Goal: Task Accomplishment & Management: Manage account settings

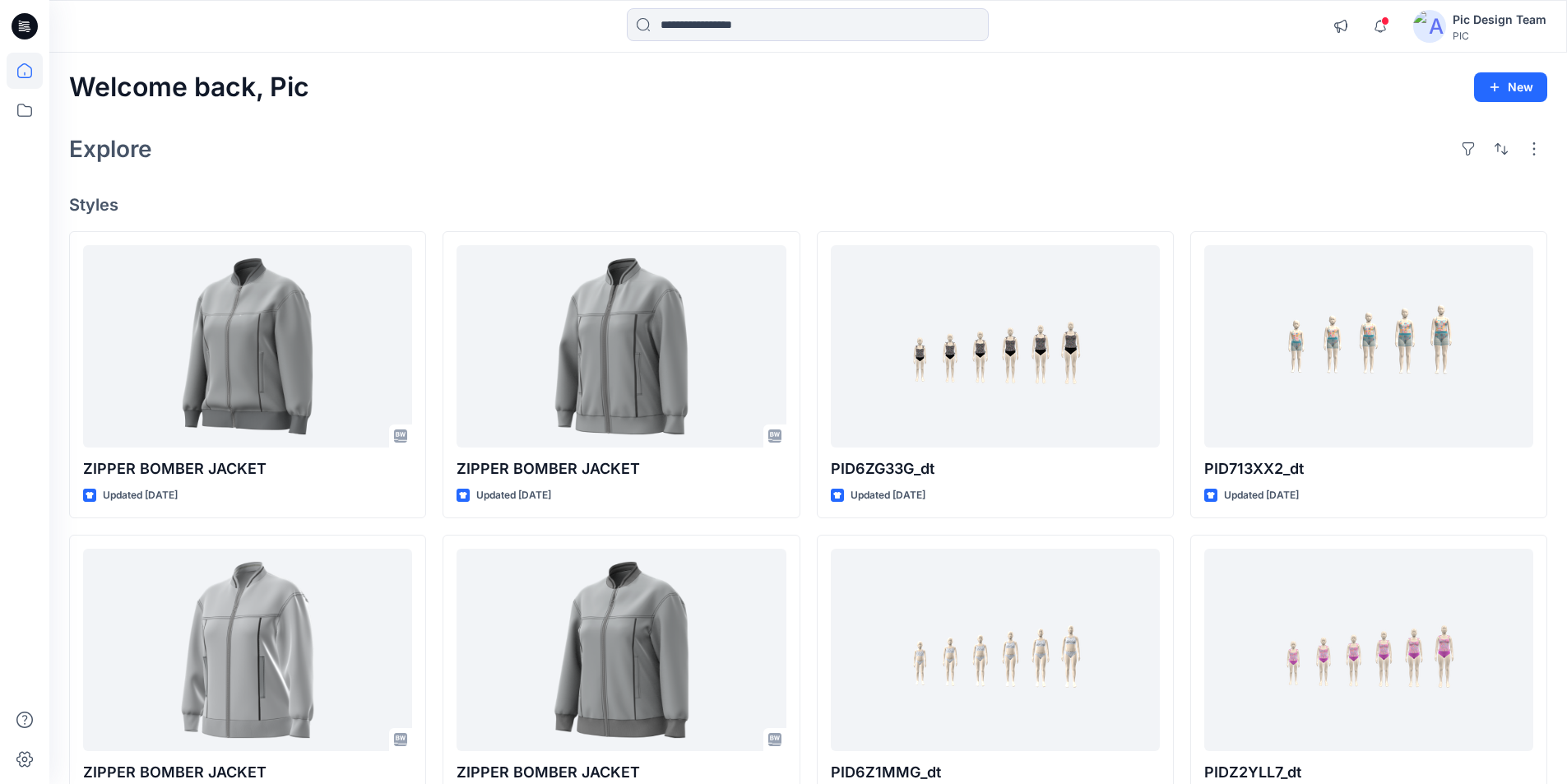
click at [1532, 23] on div "Pic Design Team" at bounding box center [1499, 19] width 94 height 19
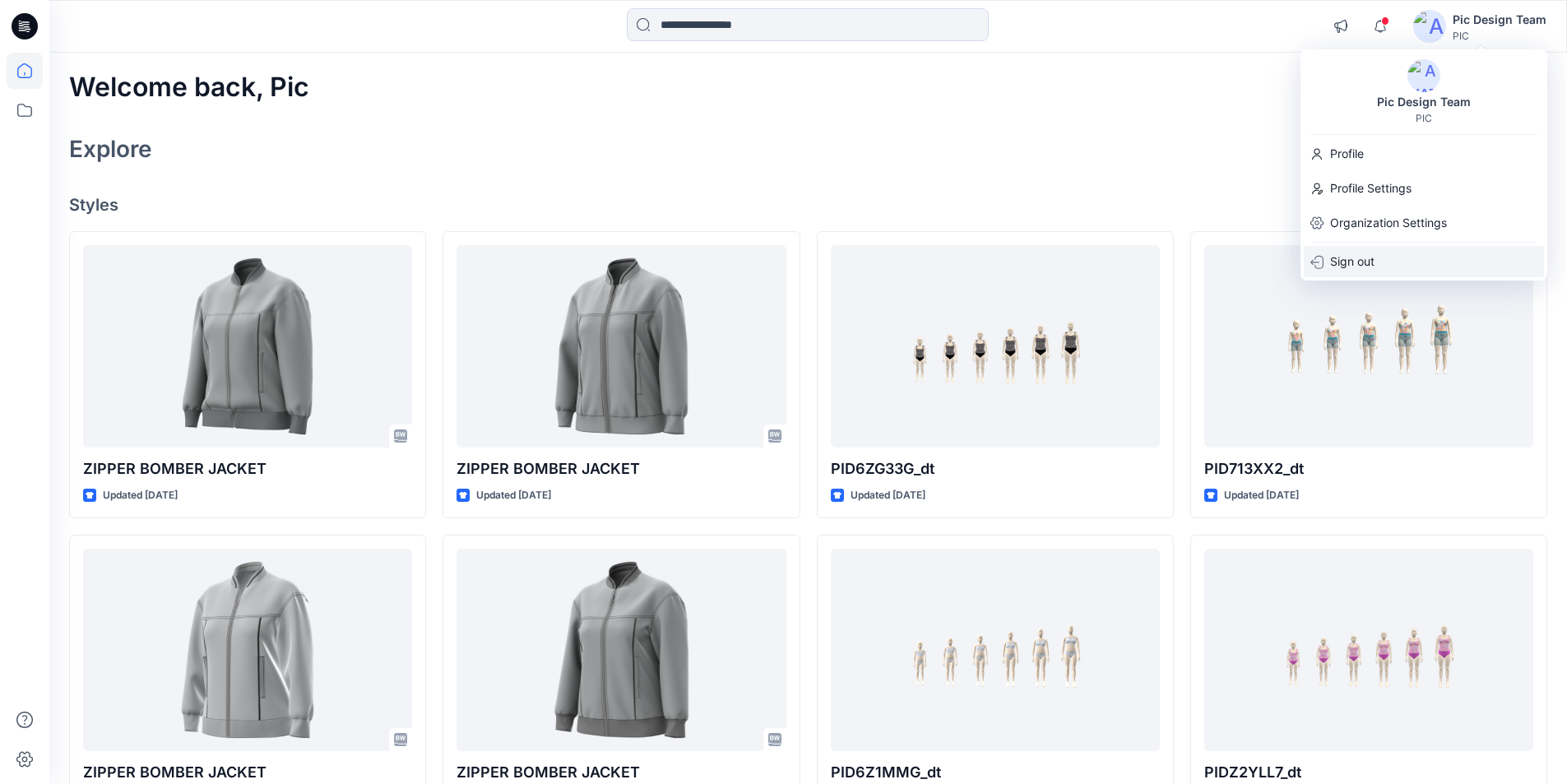
click at [1371, 262] on p "Sign out" at bounding box center [1353, 262] width 44 height 31
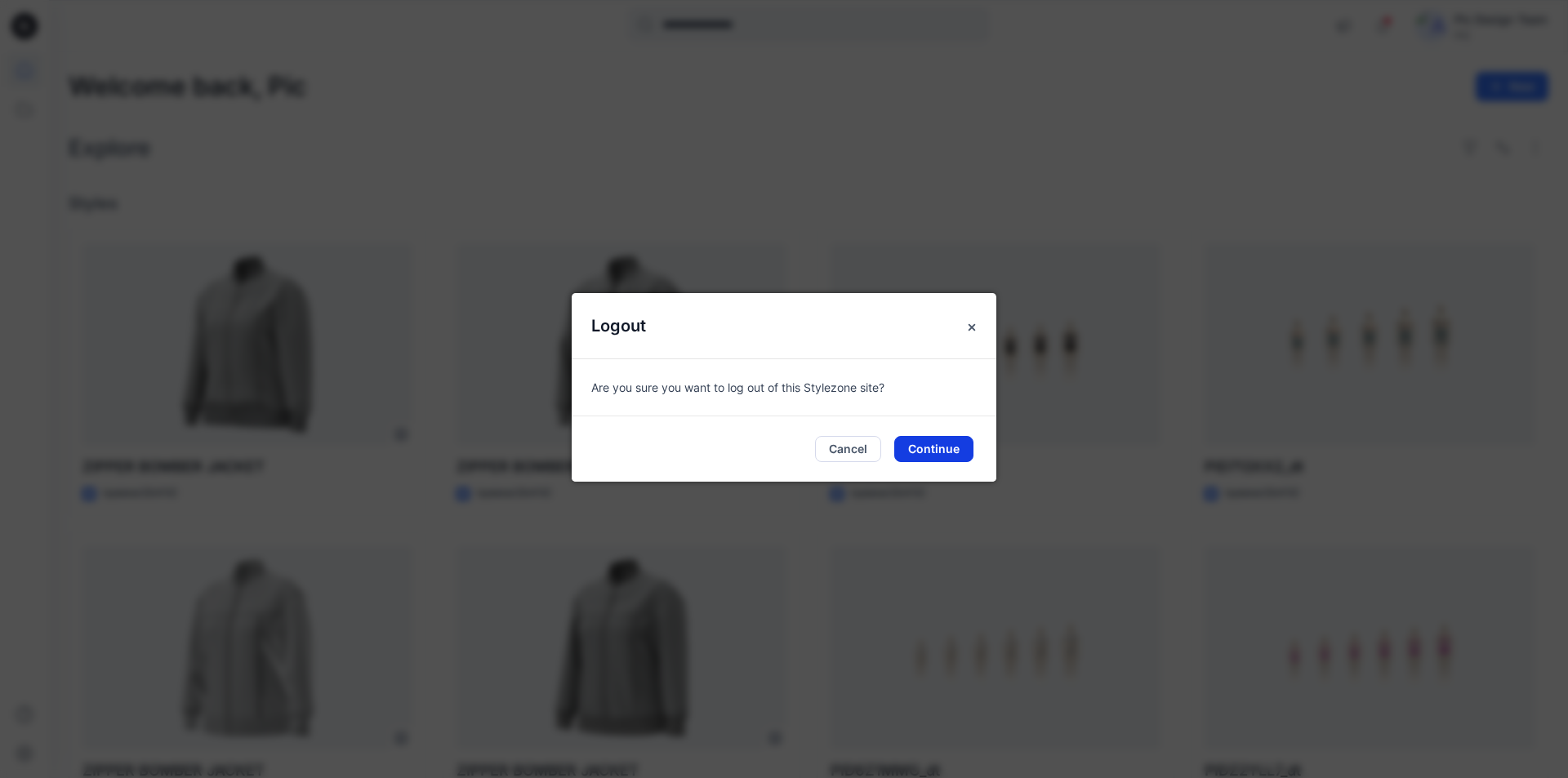
click at [933, 444] on button "Continue" at bounding box center [934, 448] width 79 height 26
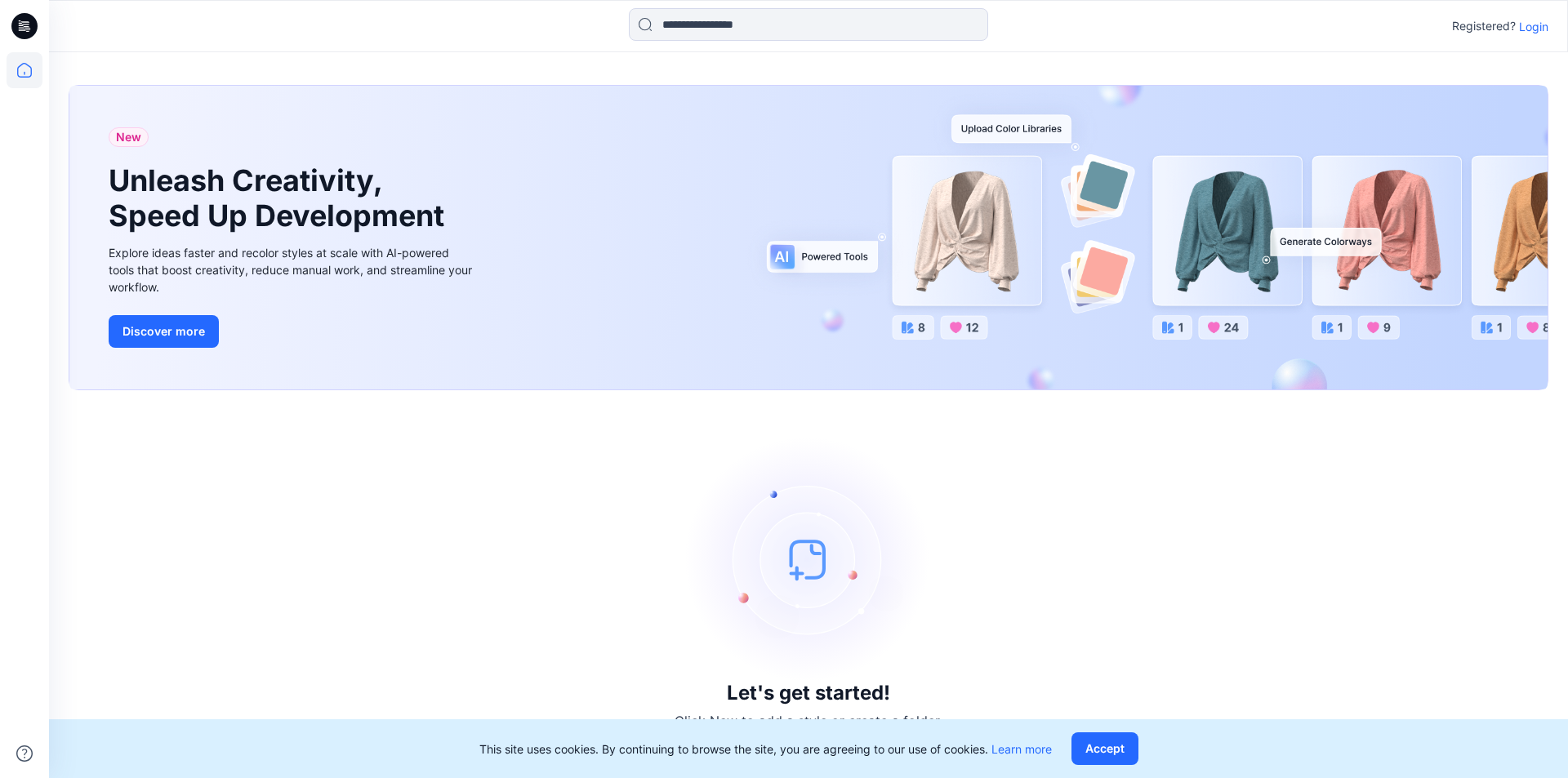
click at [1535, 28] on p "Login" at bounding box center [1533, 27] width 29 height 17
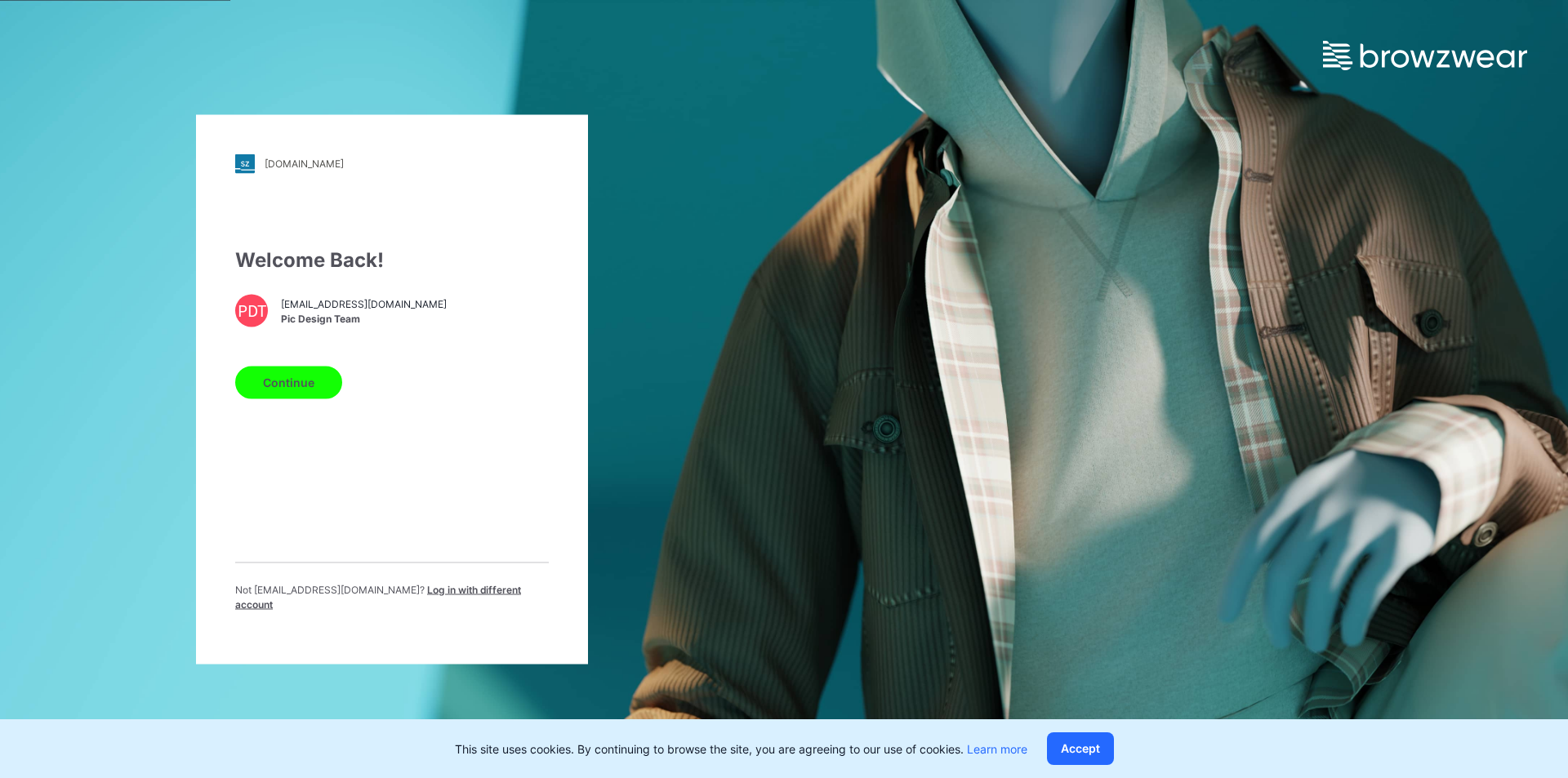
click at [497, 603] on span "Log in with different account" at bounding box center [378, 595] width 286 height 27
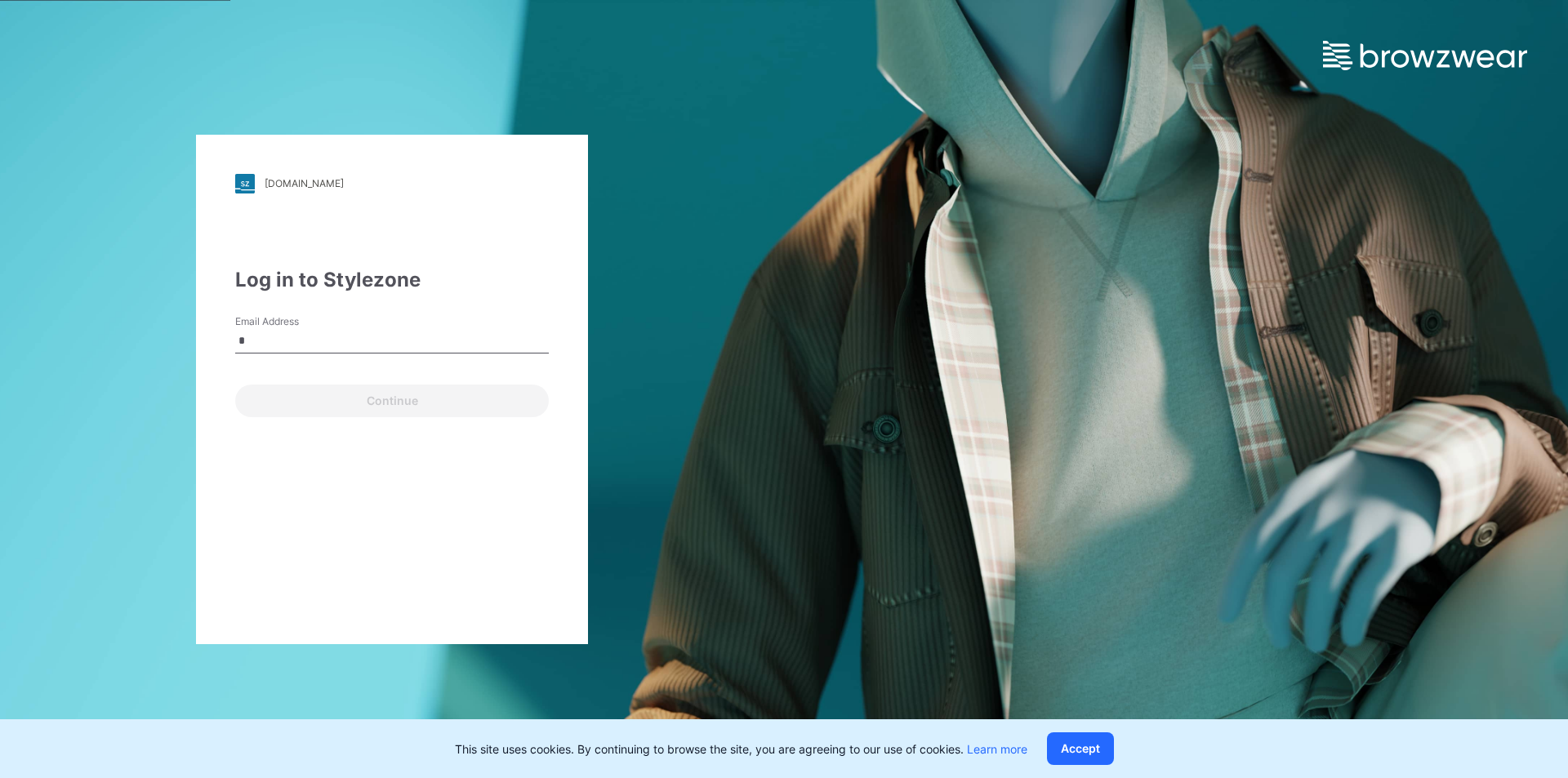
type input "**********"
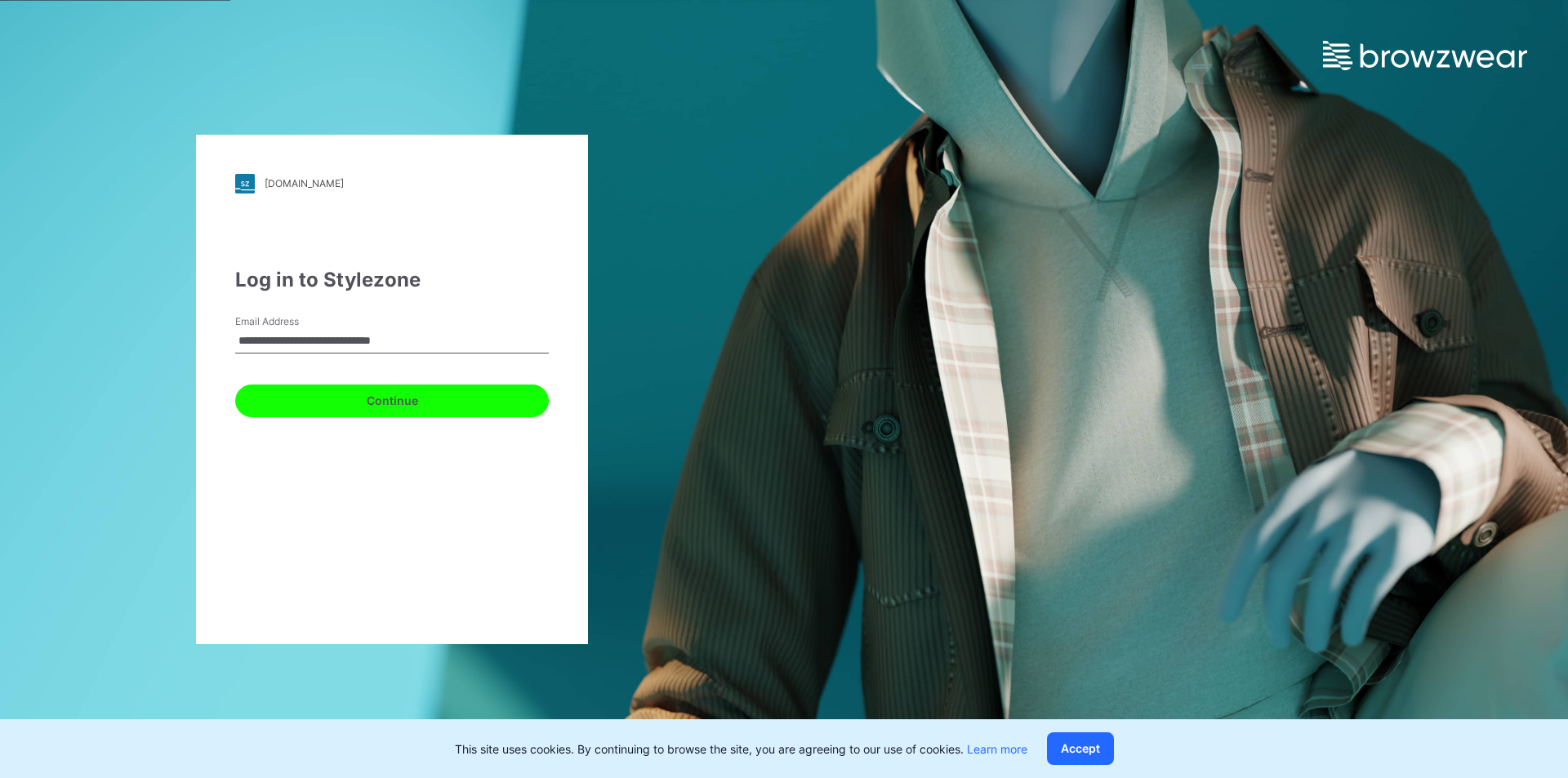
click at [399, 404] on button "Continue" at bounding box center [392, 400] width 313 height 33
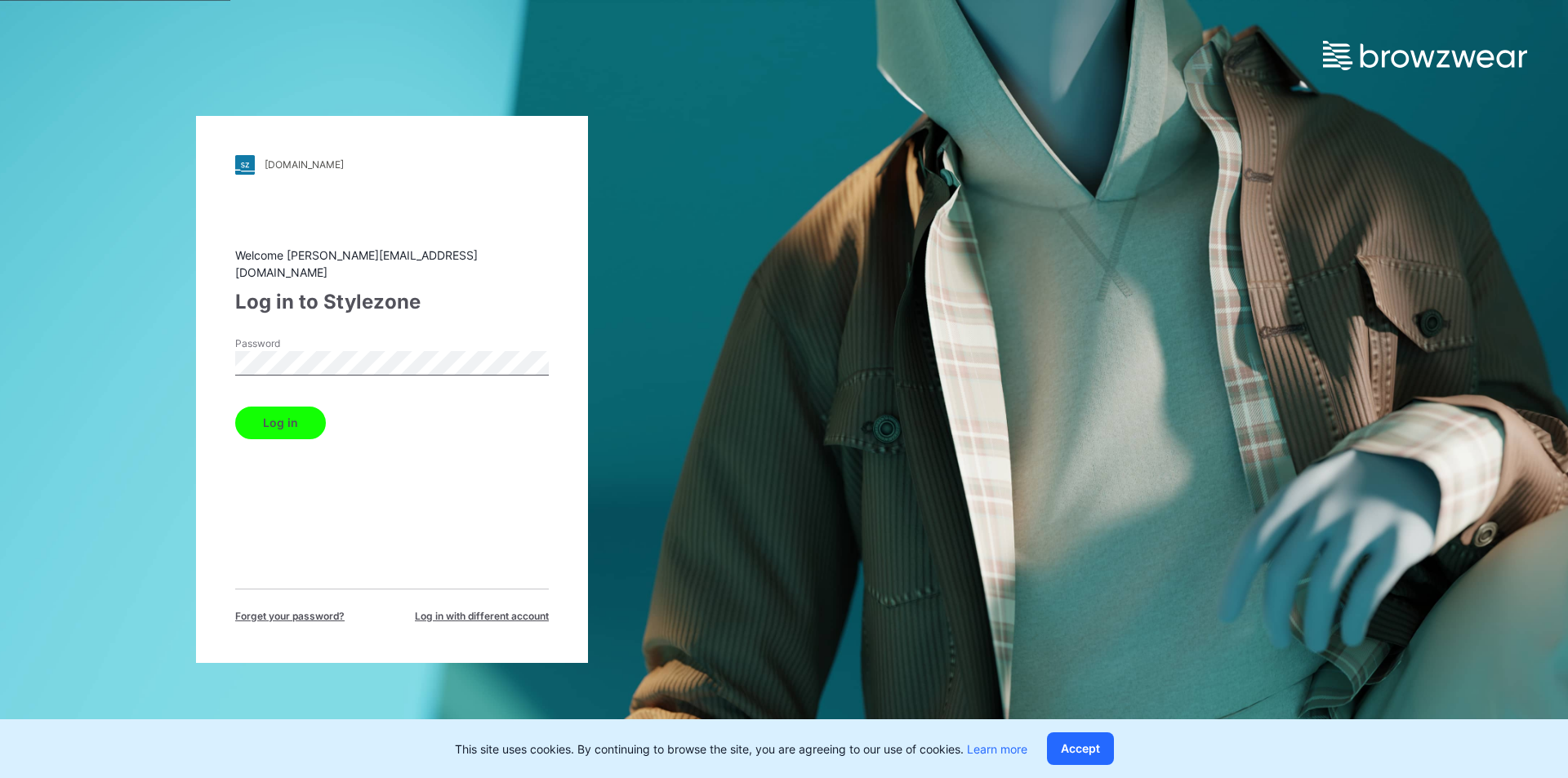
click at [290, 415] on button "Log in" at bounding box center [280, 423] width 91 height 33
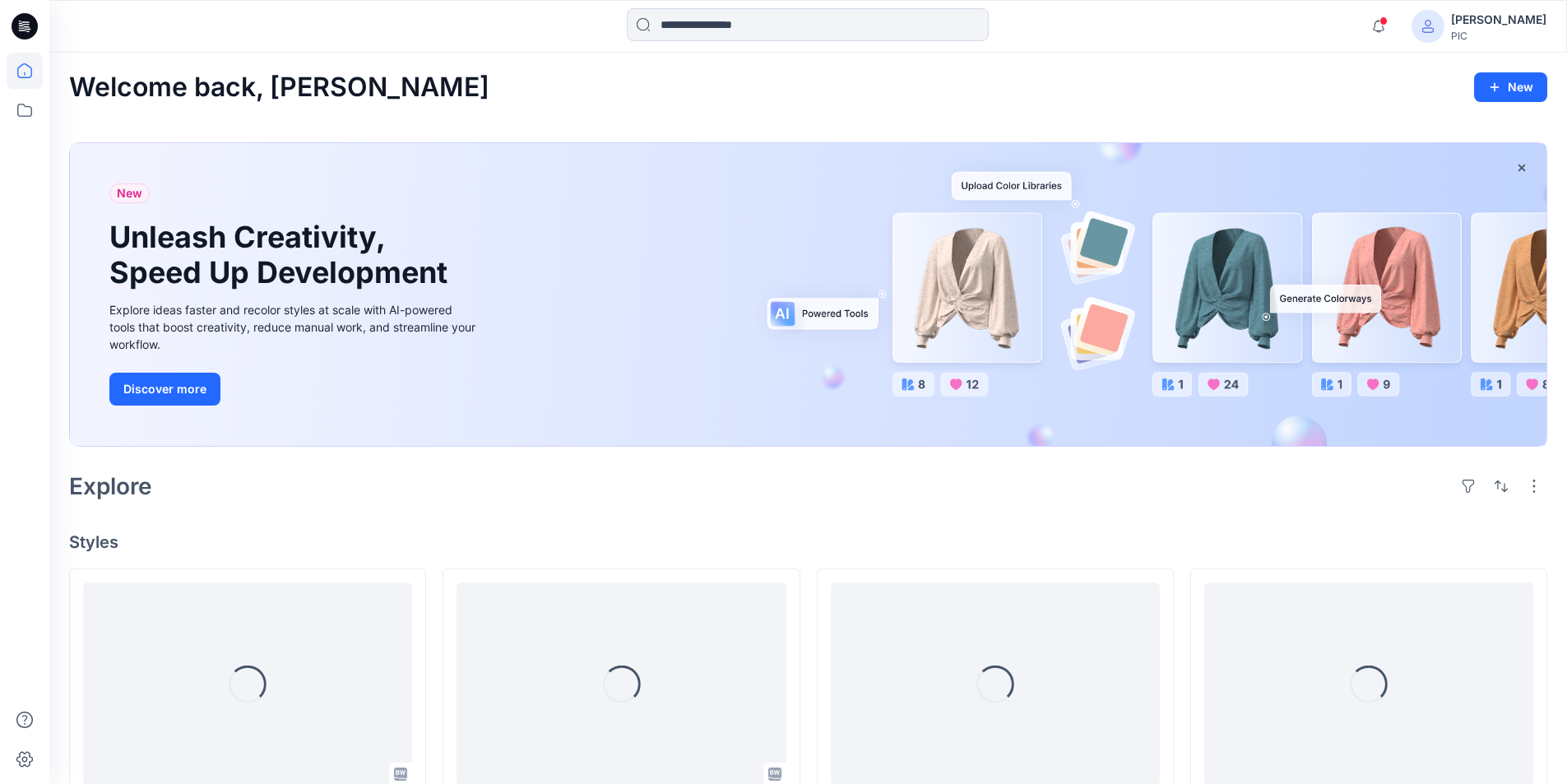
click at [1494, 21] on div "[PERSON_NAME]" at bounding box center [1498, 19] width 95 height 19
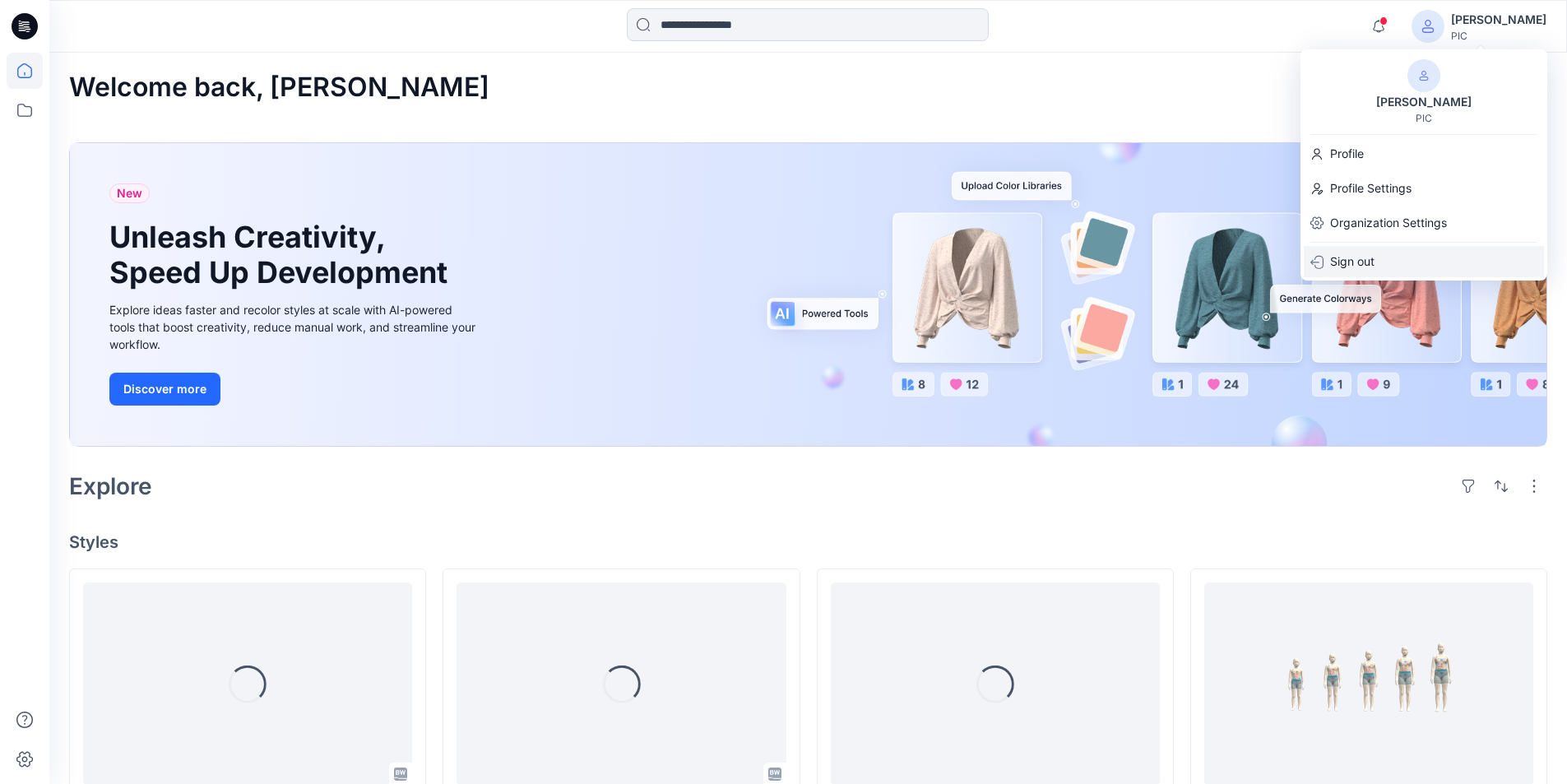
click at [1363, 261] on p "Sign out" at bounding box center [1353, 262] width 44 height 31
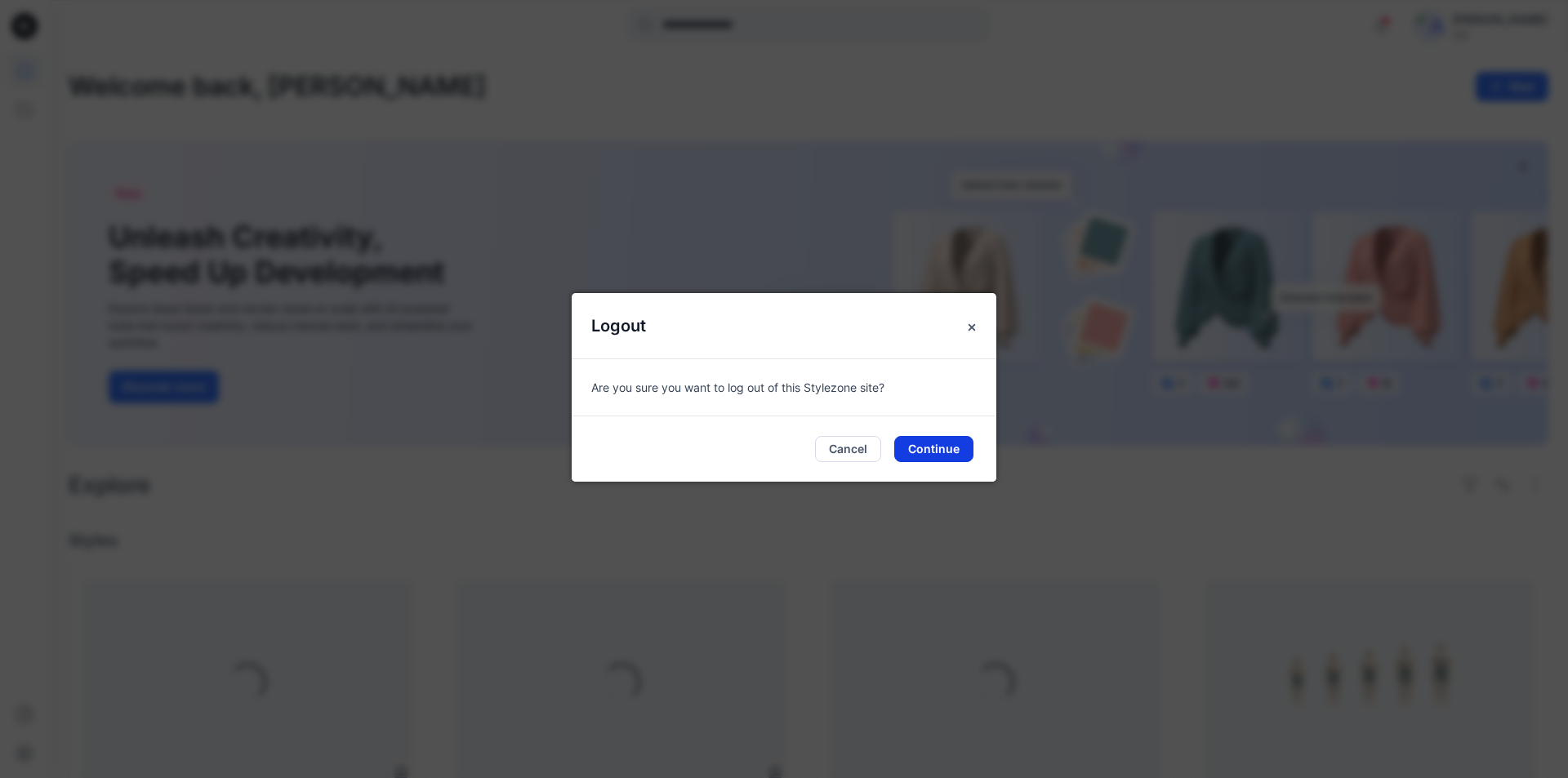
click at [953, 445] on button "Continue" at bounding box center [934, 448] width 79 height 26
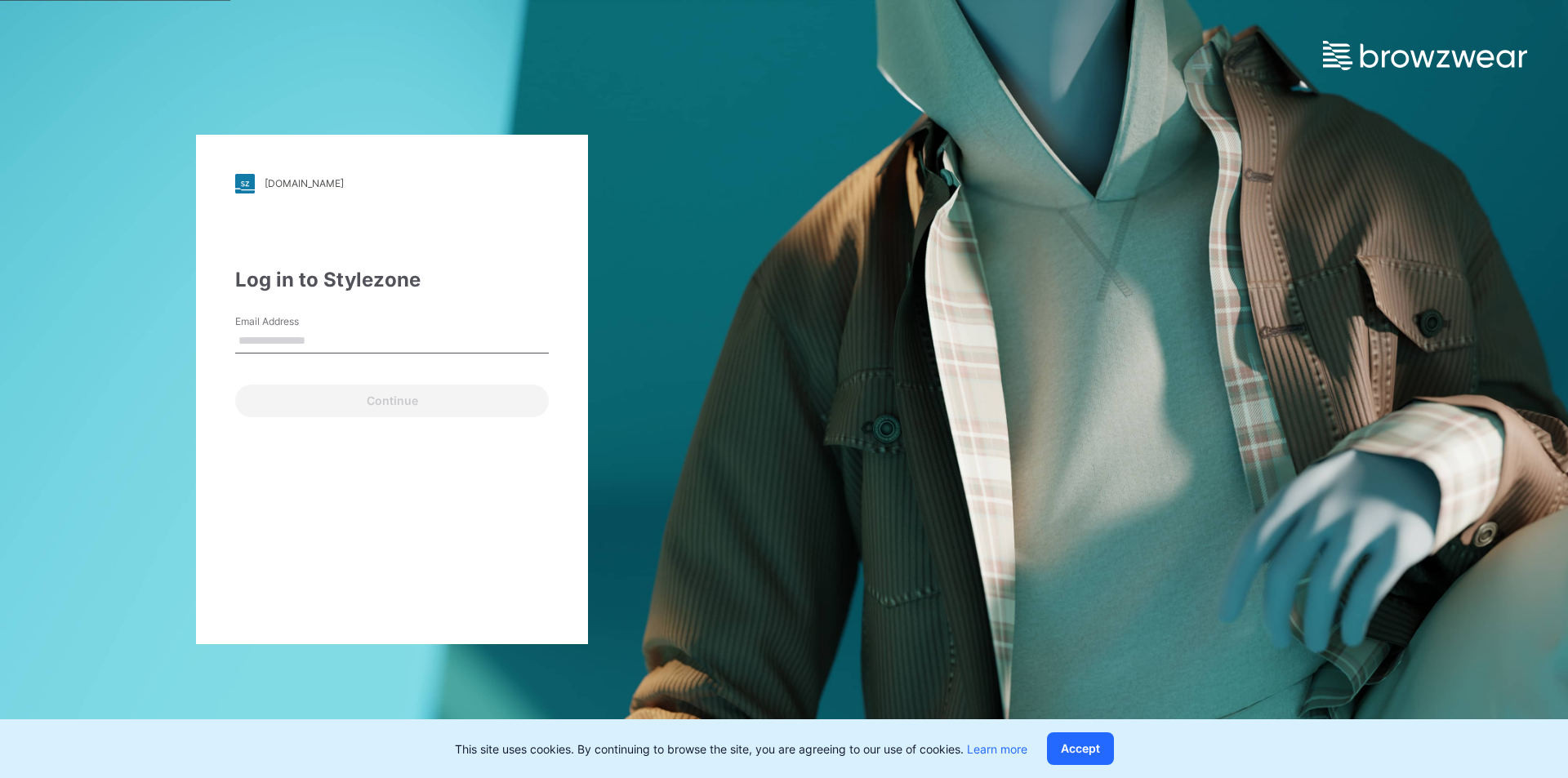
type input "**********"
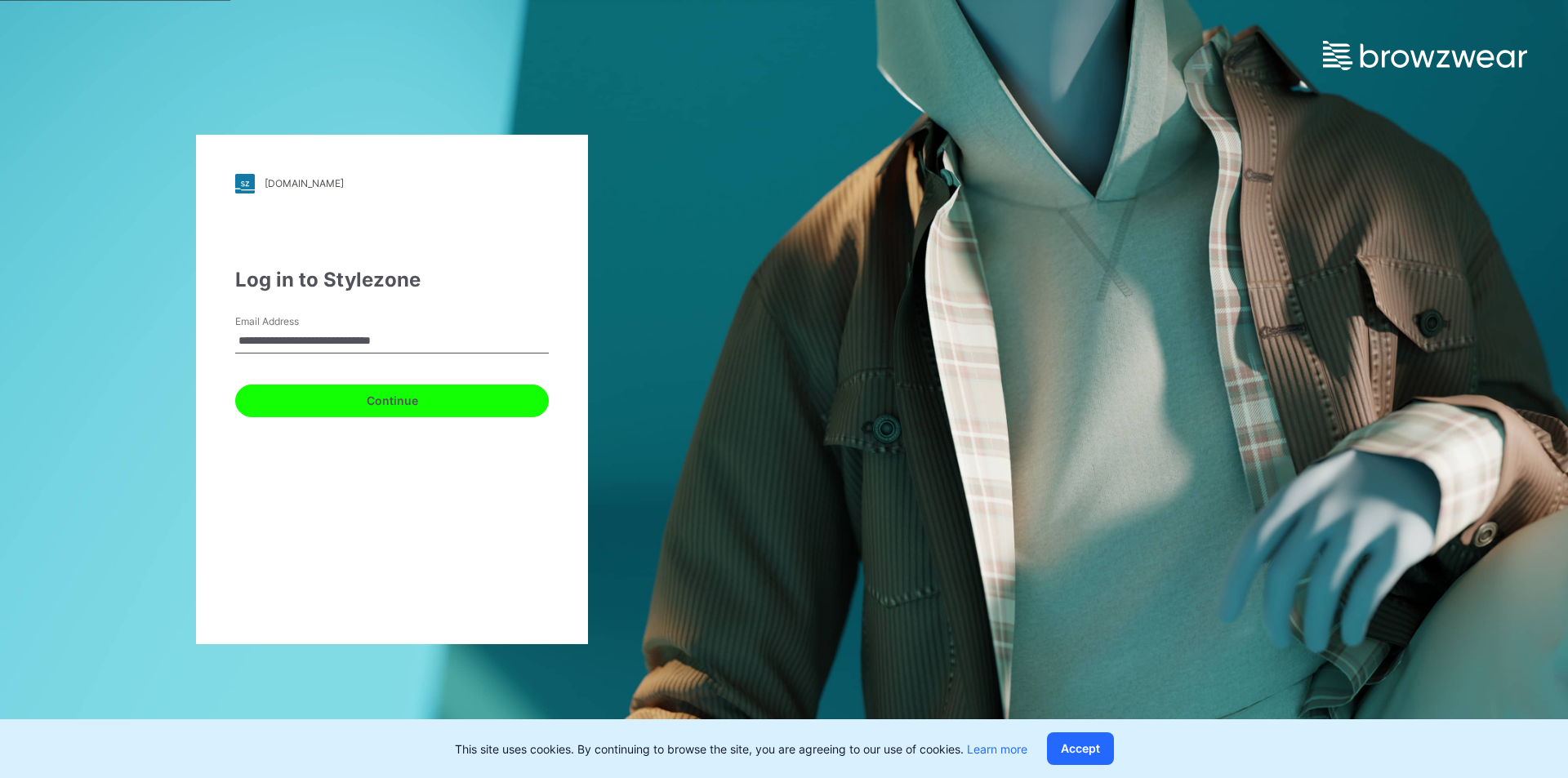
click at [396, 398] on button "Continue" at bounding box center [392, 400] width 313 height 33
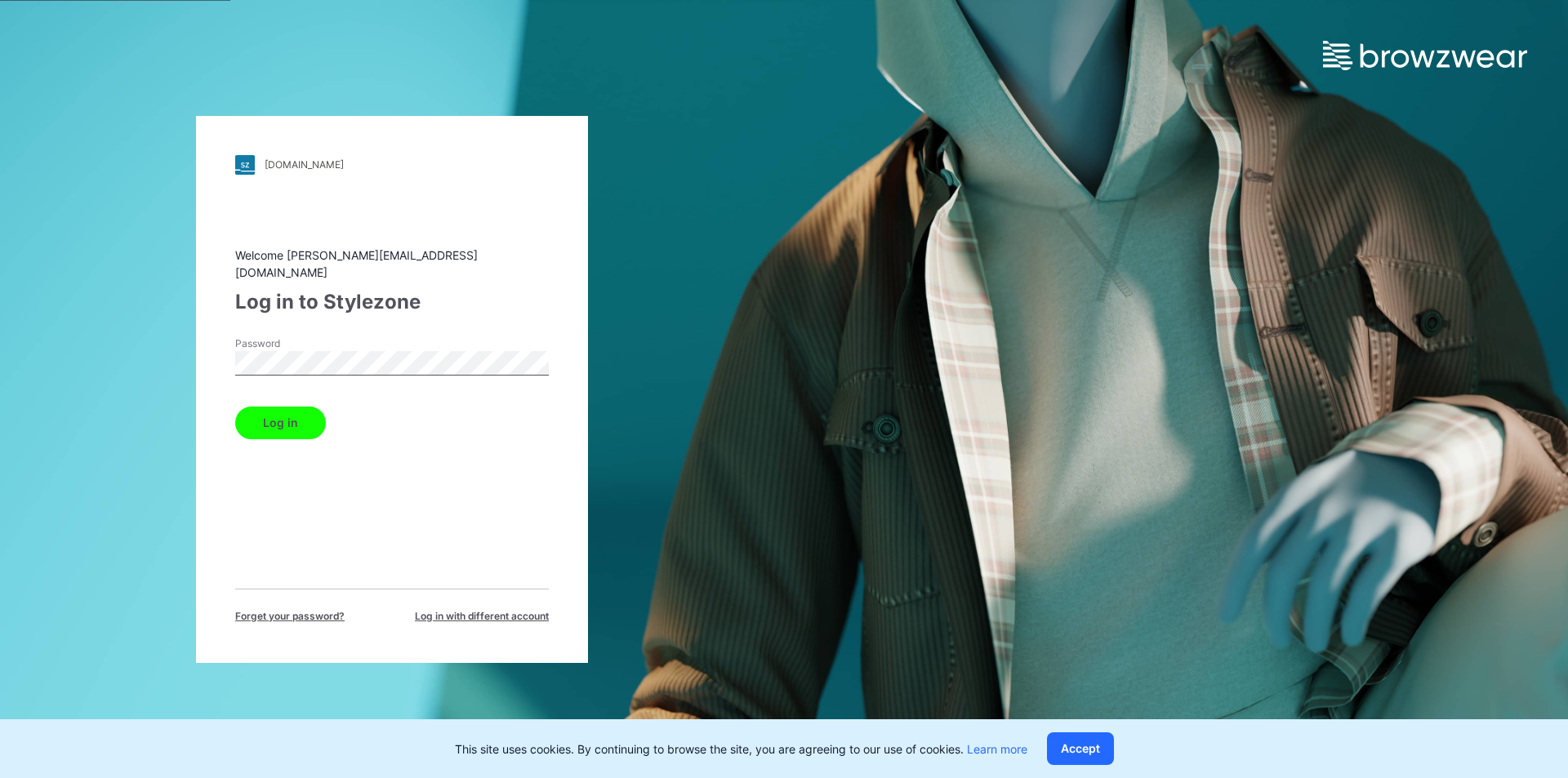
click at [268, 406] on button "Log in" at bounding box center [280, 423] width 91 height 33
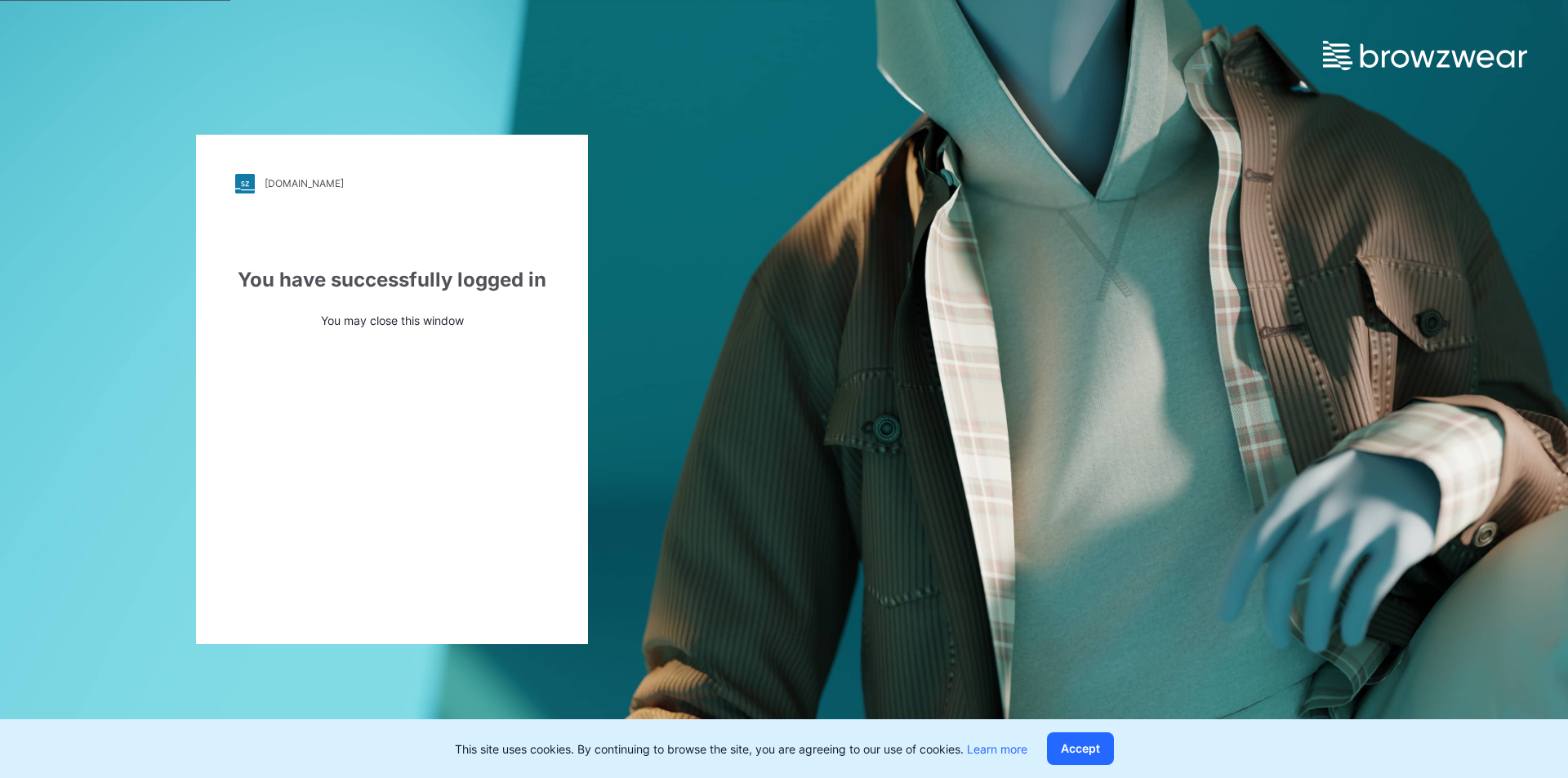
click at [324, 186] on div "pic.stylezone.com" at bounding box center [304, 183] width 79 height 12
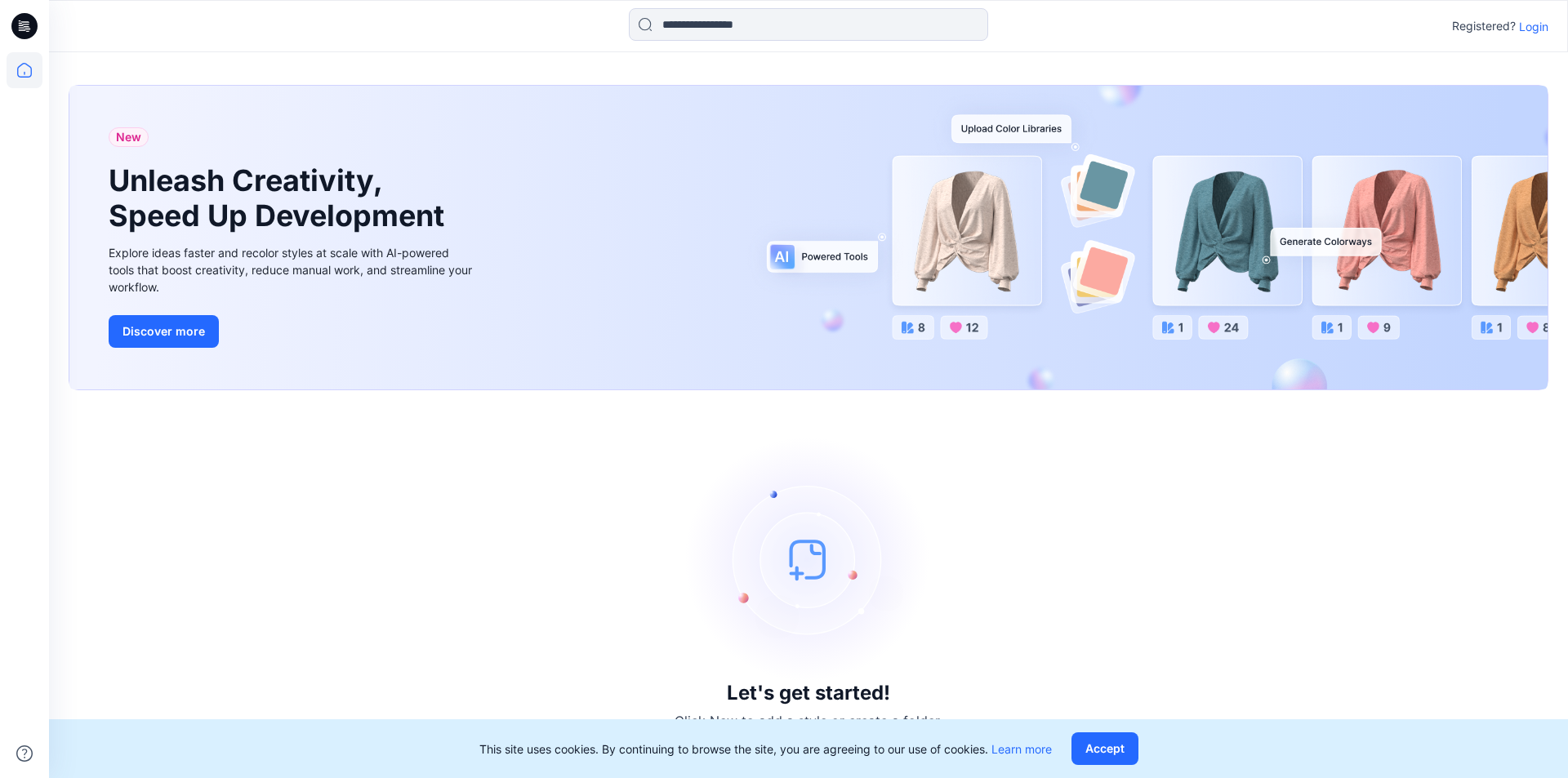
click at [1537, 25] on p "Login" at bounding box center [1533, 27] width 29 height 17
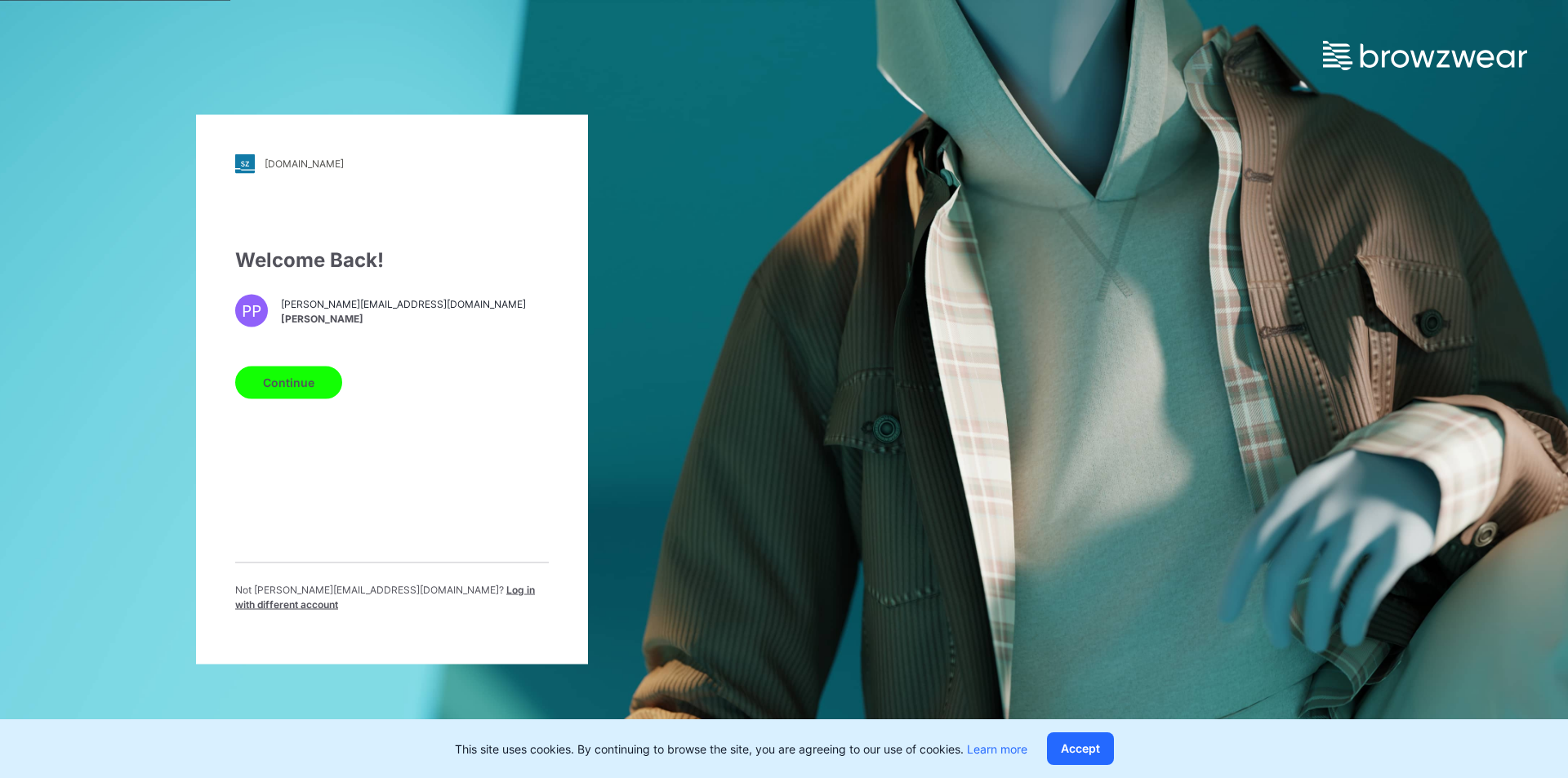
click at [289, 384] on button "Continue" at bounding box center [289, 382] width 107 height 33
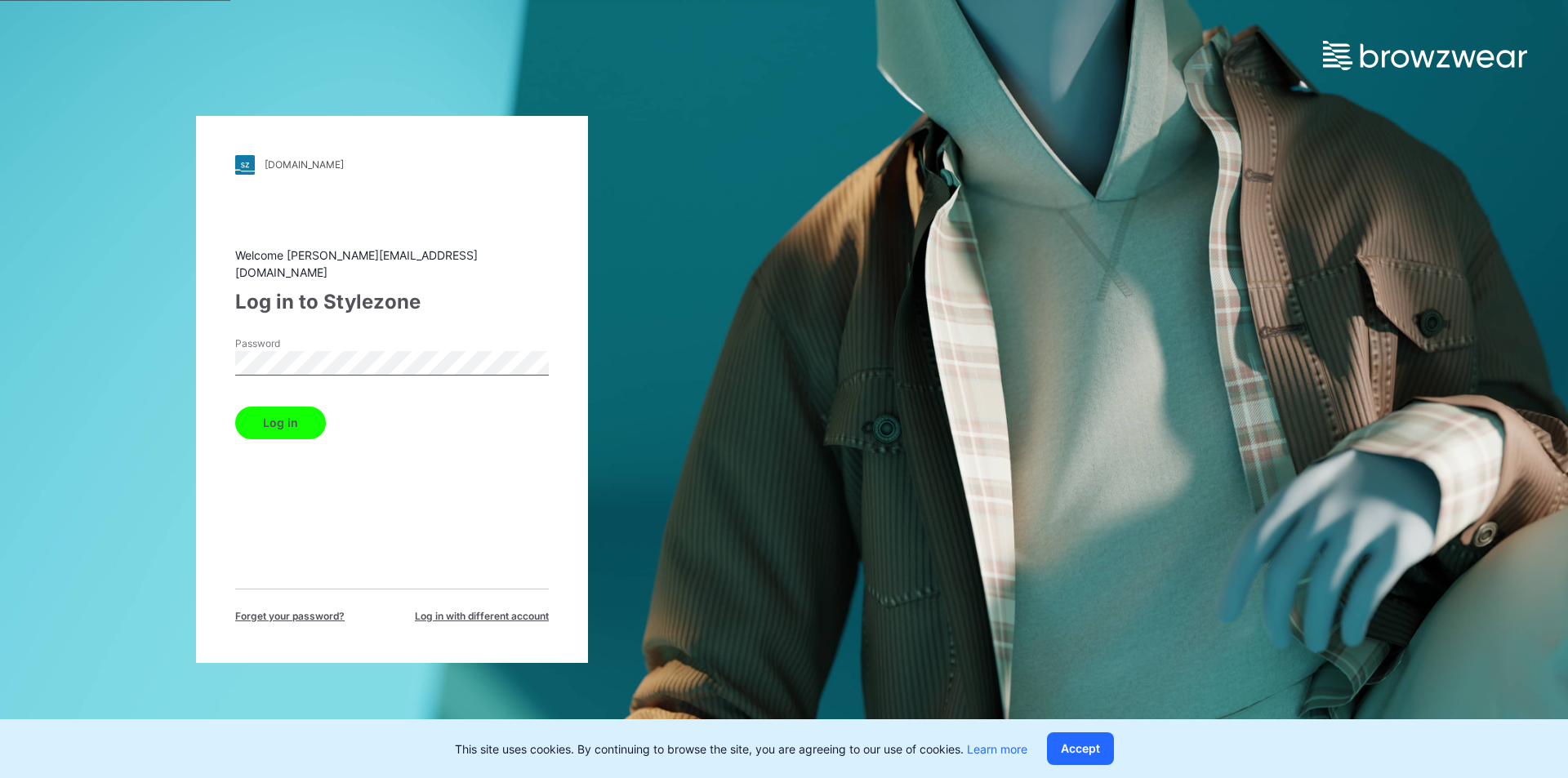
click at [291, 415] on button "Log in" at bounding box center [280, 423] width 91 height 33
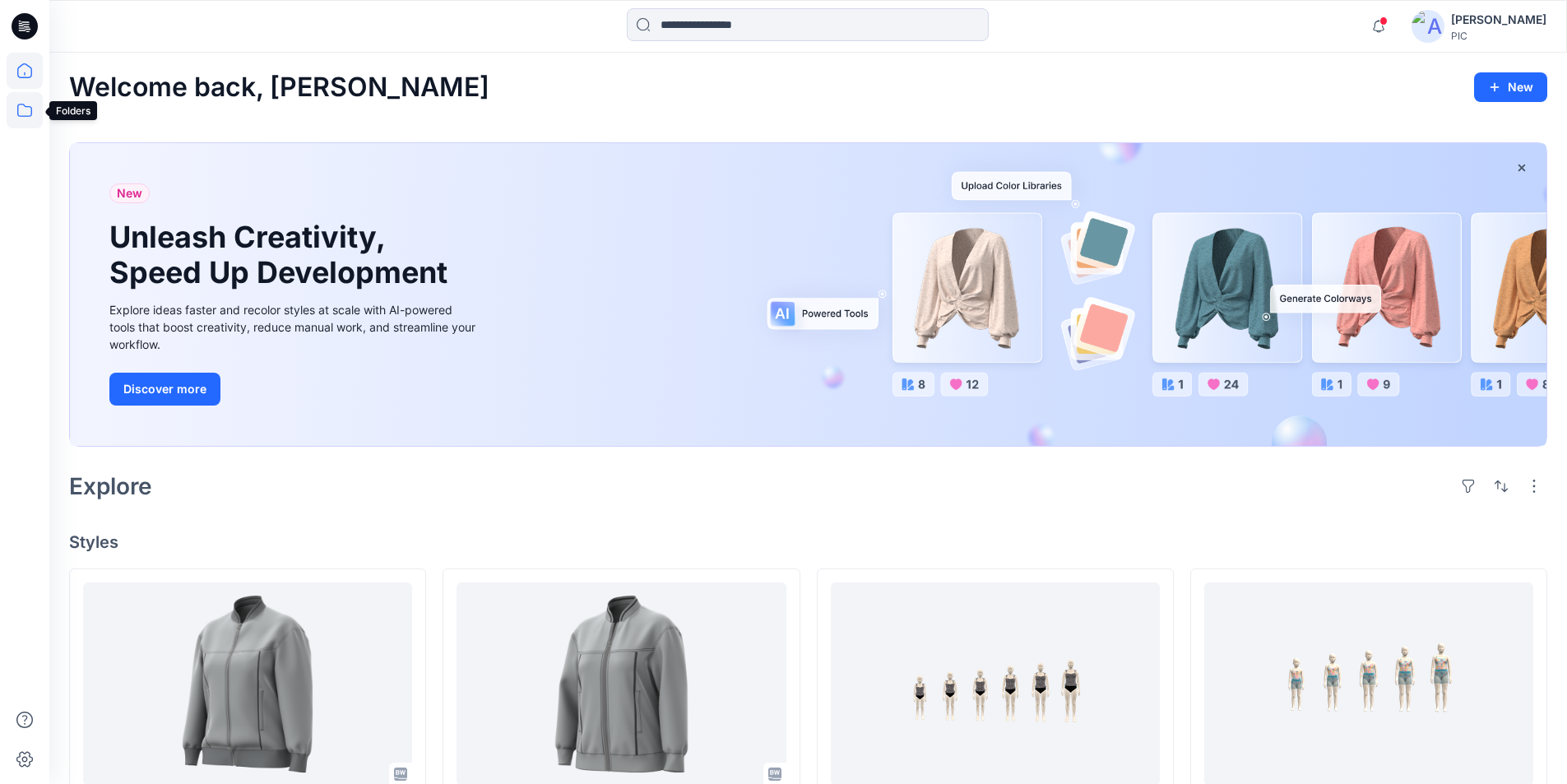
click at [21, 106] on icon at bounding box center [24, 109] width 36 height 36
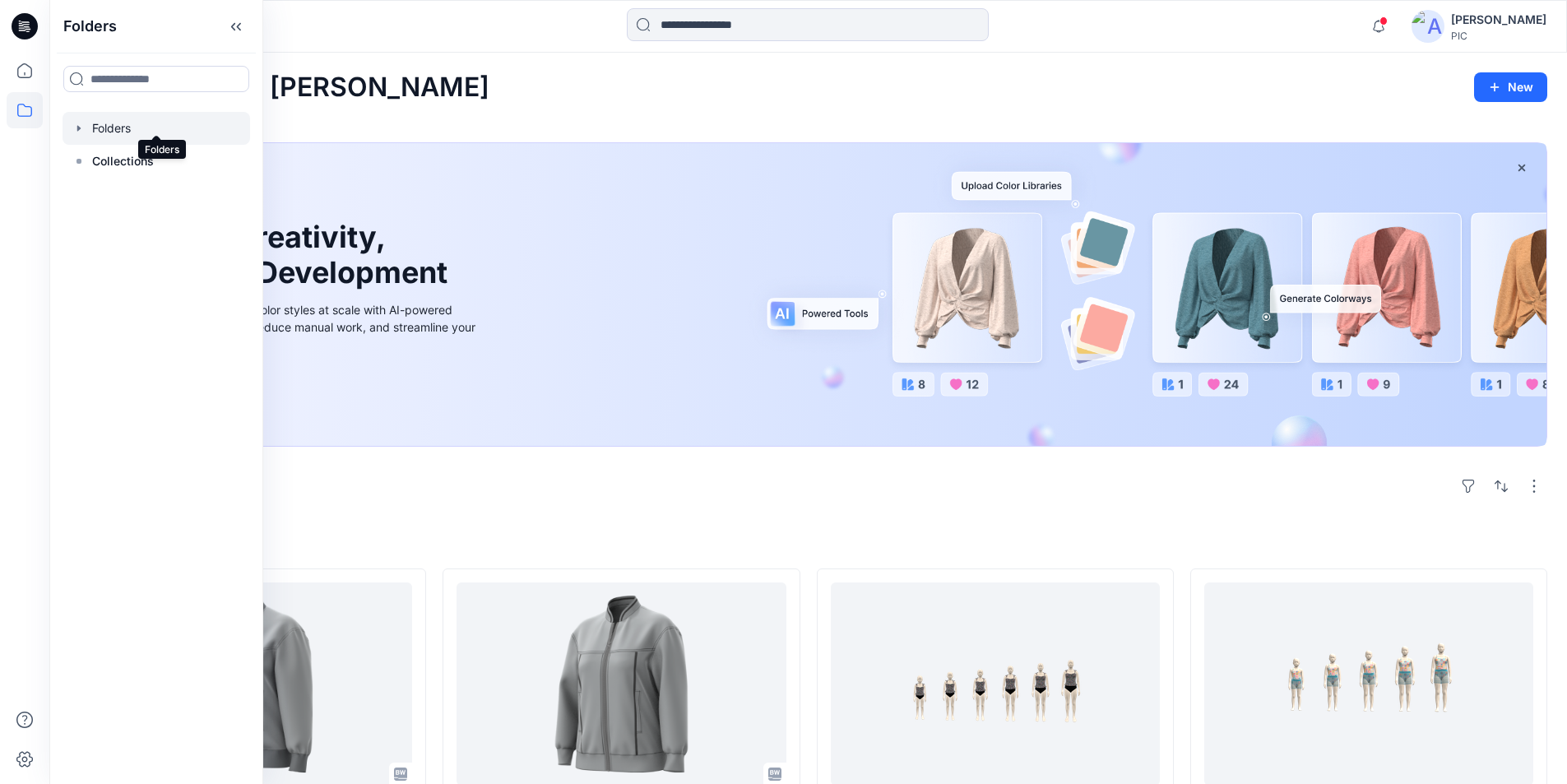
click at [107, 114] on div at bounding box center [157, 129] width 188 height 33
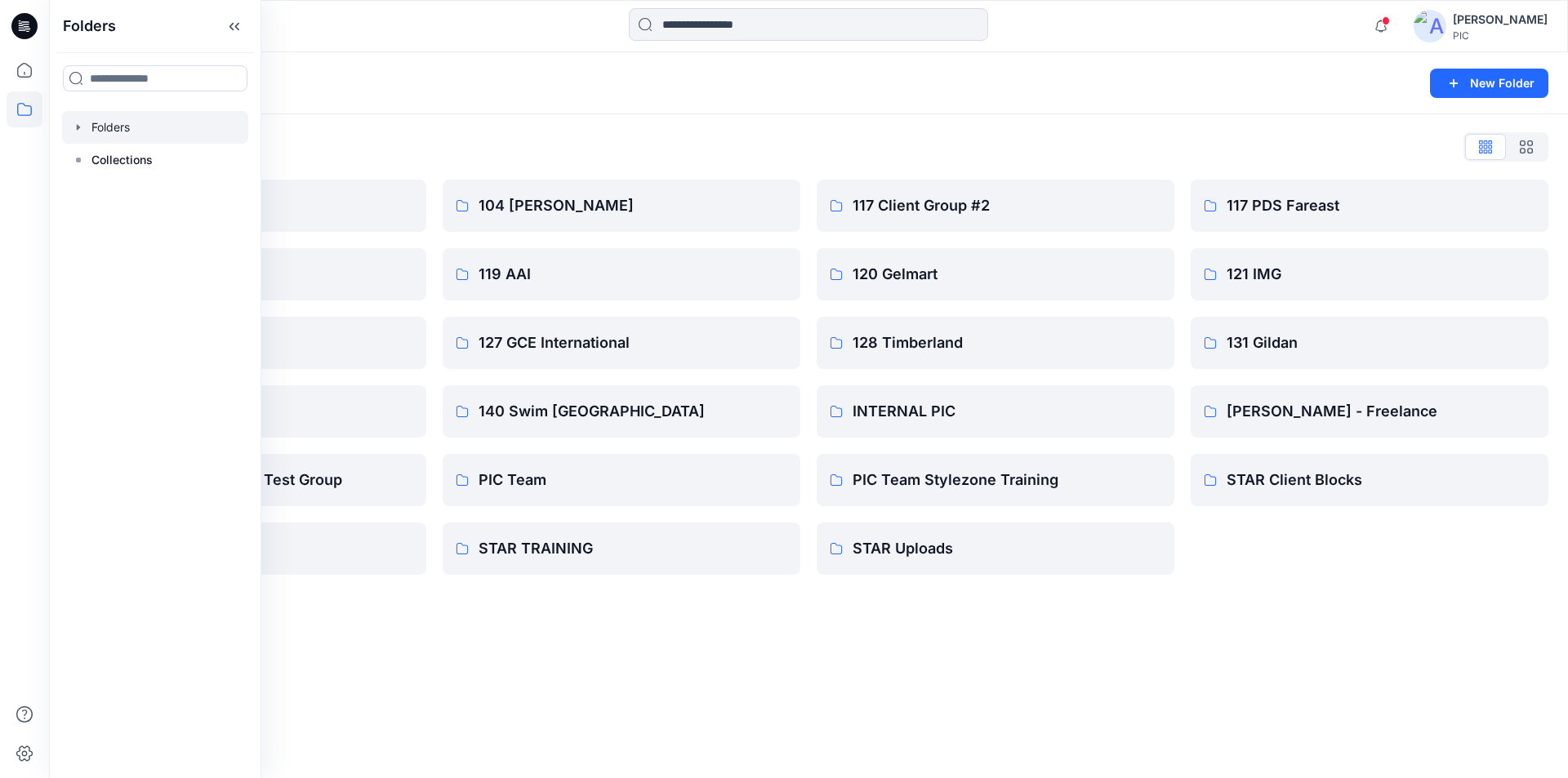
click at [809, 143] on div "Folders List" at bounding box center [809, 147] width 1480 height 26
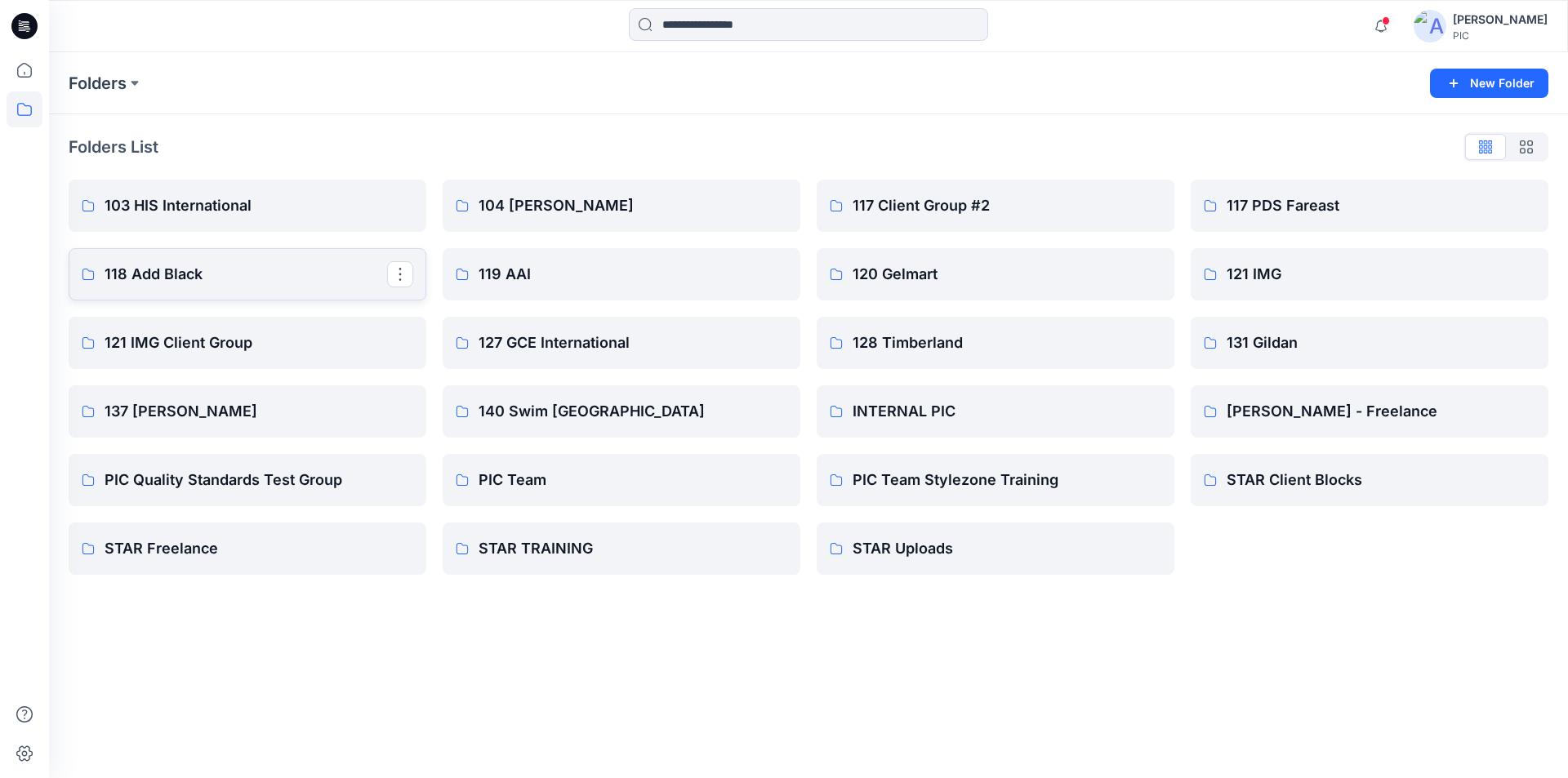
click at [158, 274] on p "118 Add Black" at bounding box center [245, 274] width 282 height 23
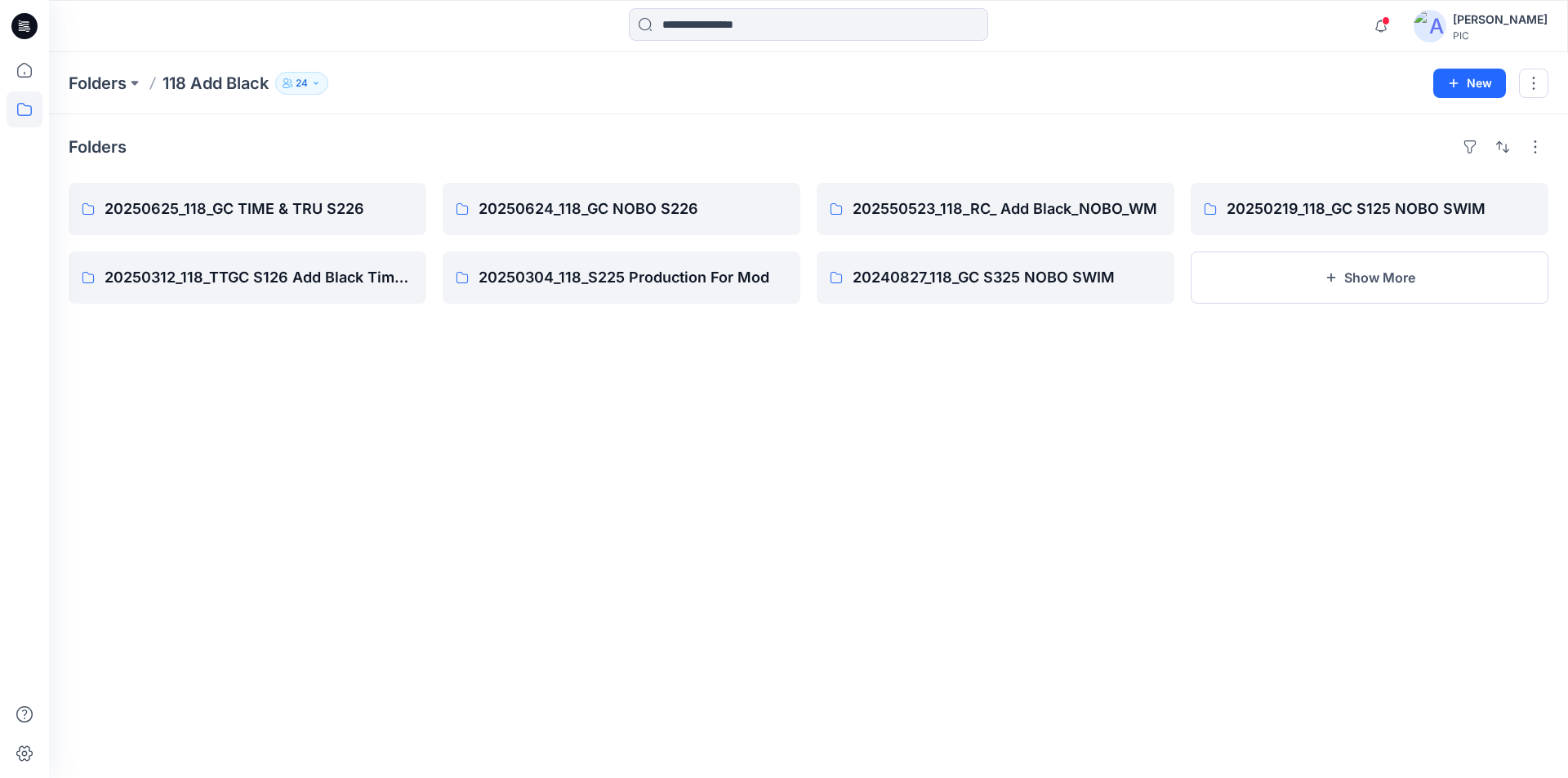
click at [313, 81] on icon "button" at bounding box center [315, 83] width 10 height 10
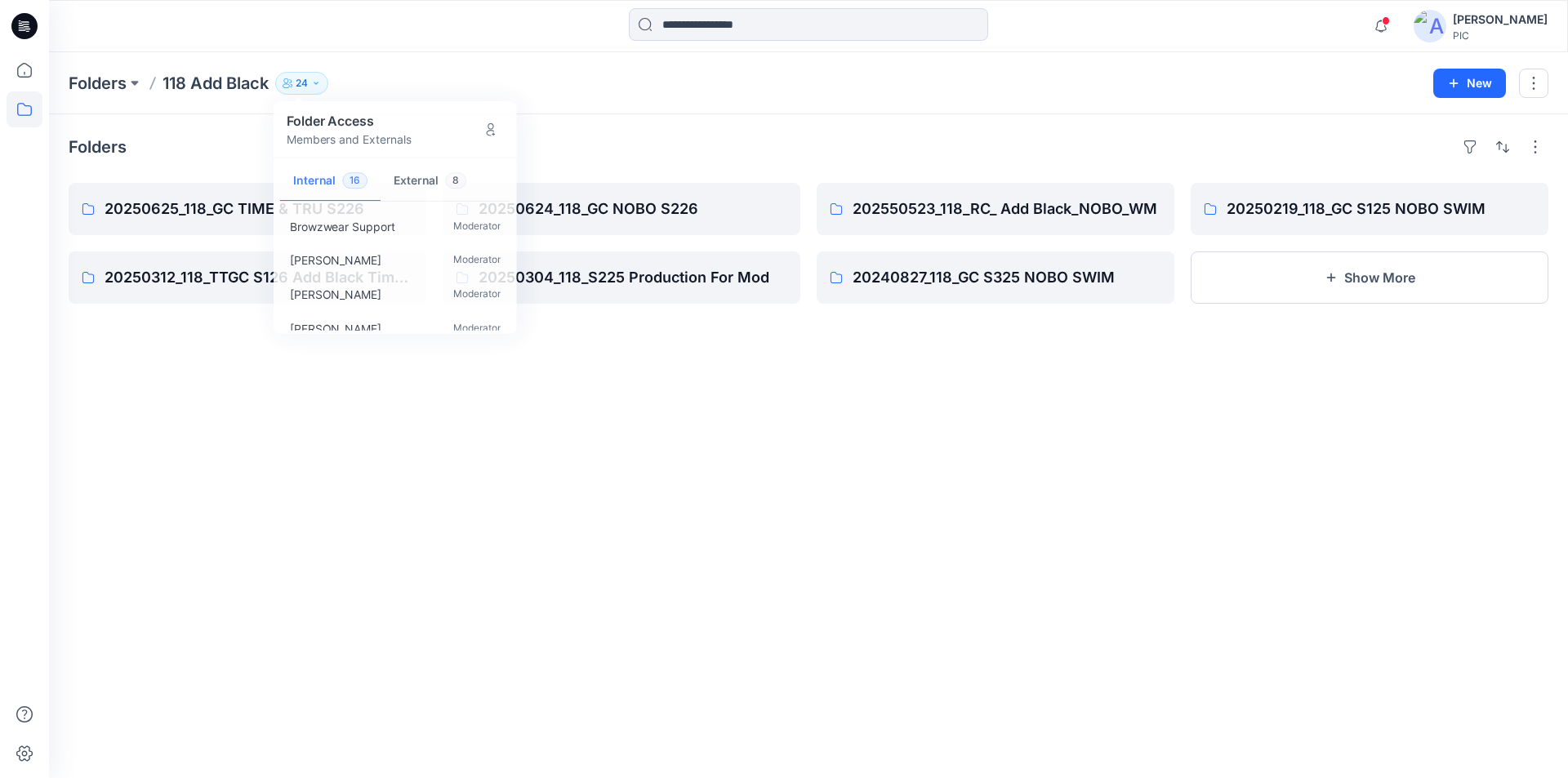
click at [229, 87] on p "118 Add Black" at bounding box center [215, 83] width 106 height 23
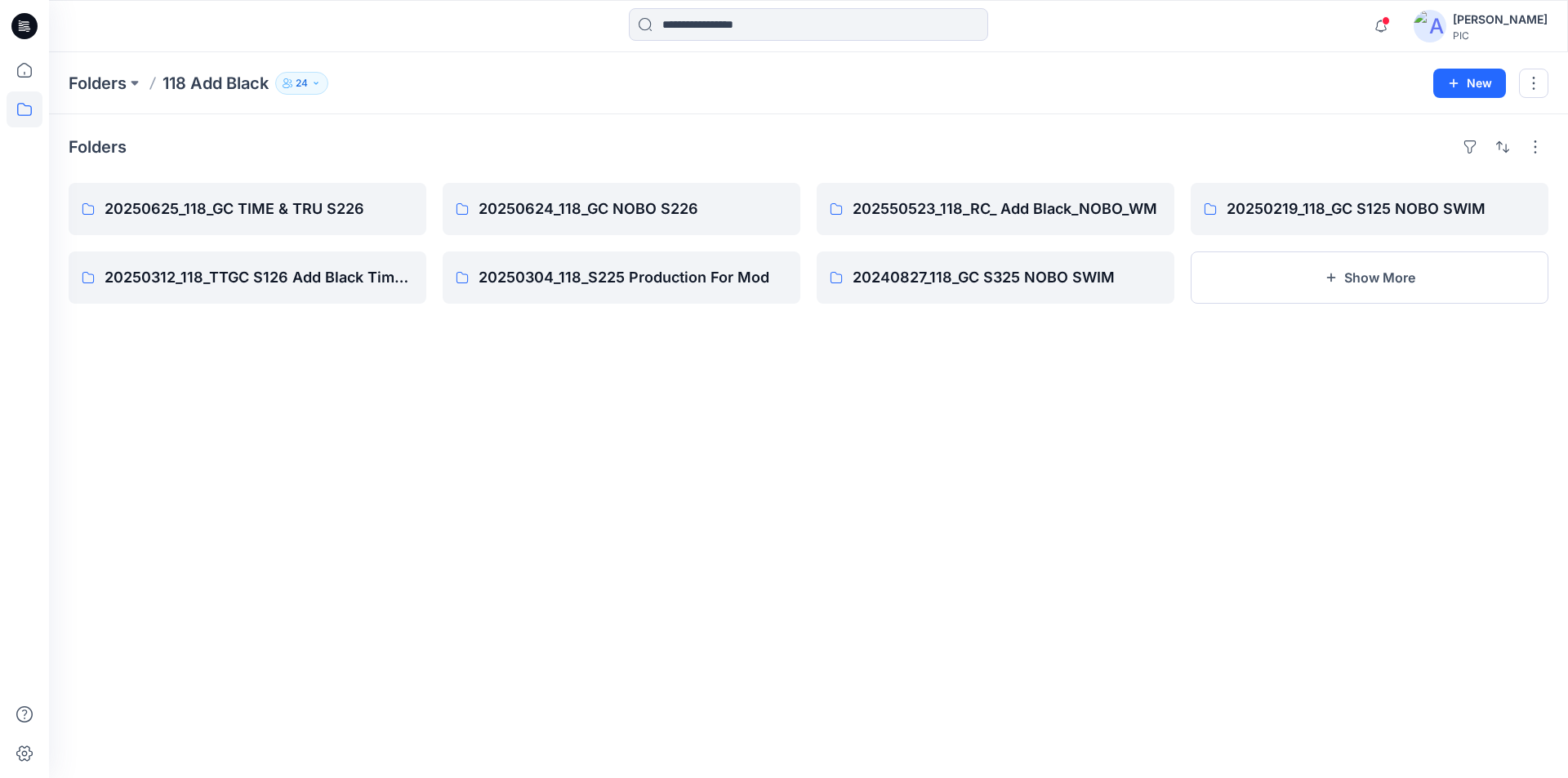
click at [229, 82] on p "118 Add Black" at bounding box center [215, 83] width 106 height 23
click at [242, 197] on p "20250625_118_GC TIME & TRU S226" at bounding box center [245, 209] width 282 height 23
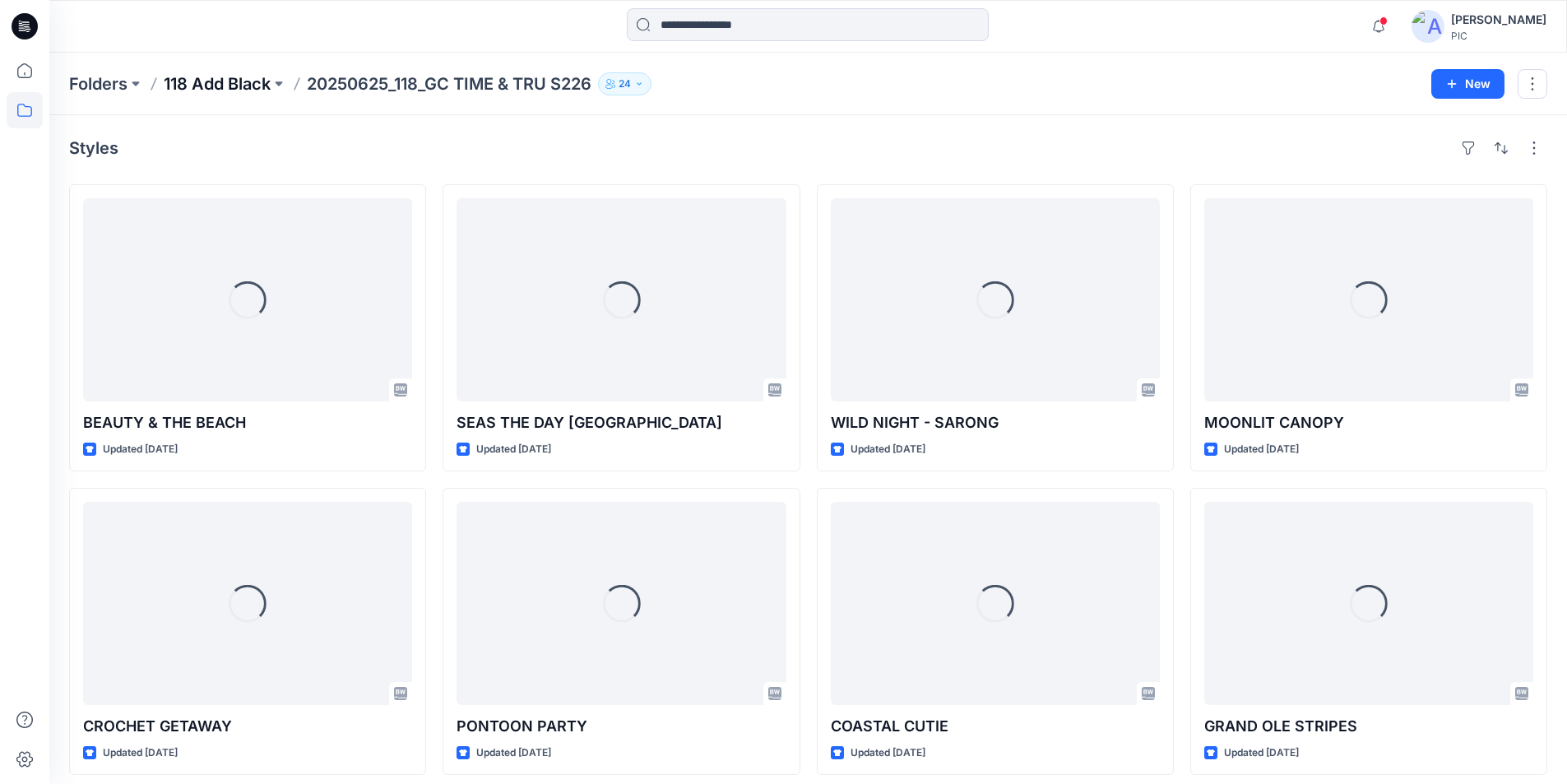
click at [224, 79] on p "118 Add Black" at bounding box center [217, 83] width 107 height 23
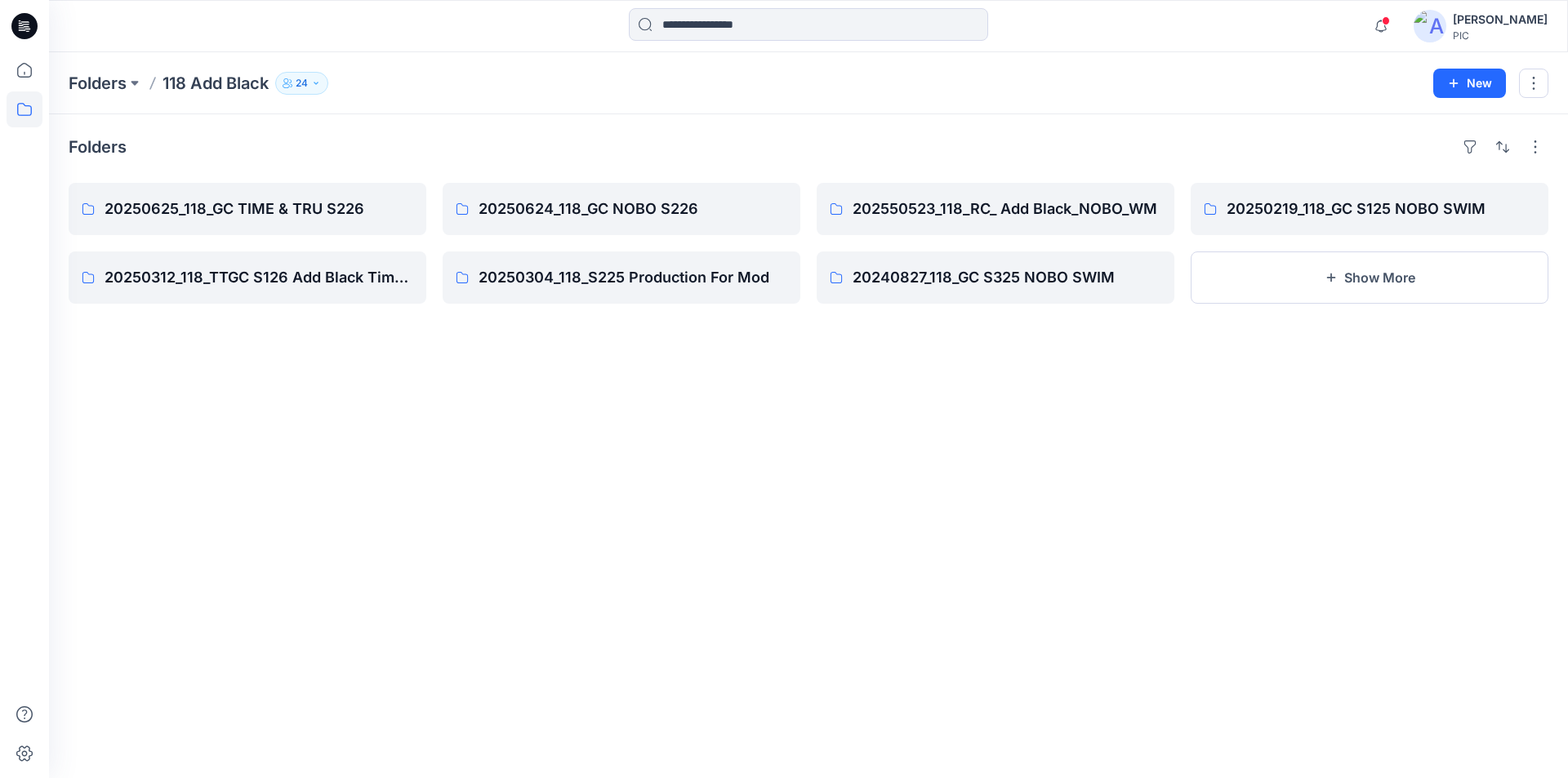
click at [313, 85] on icon "button" at bounding box center [315, 83] width 10 height 10
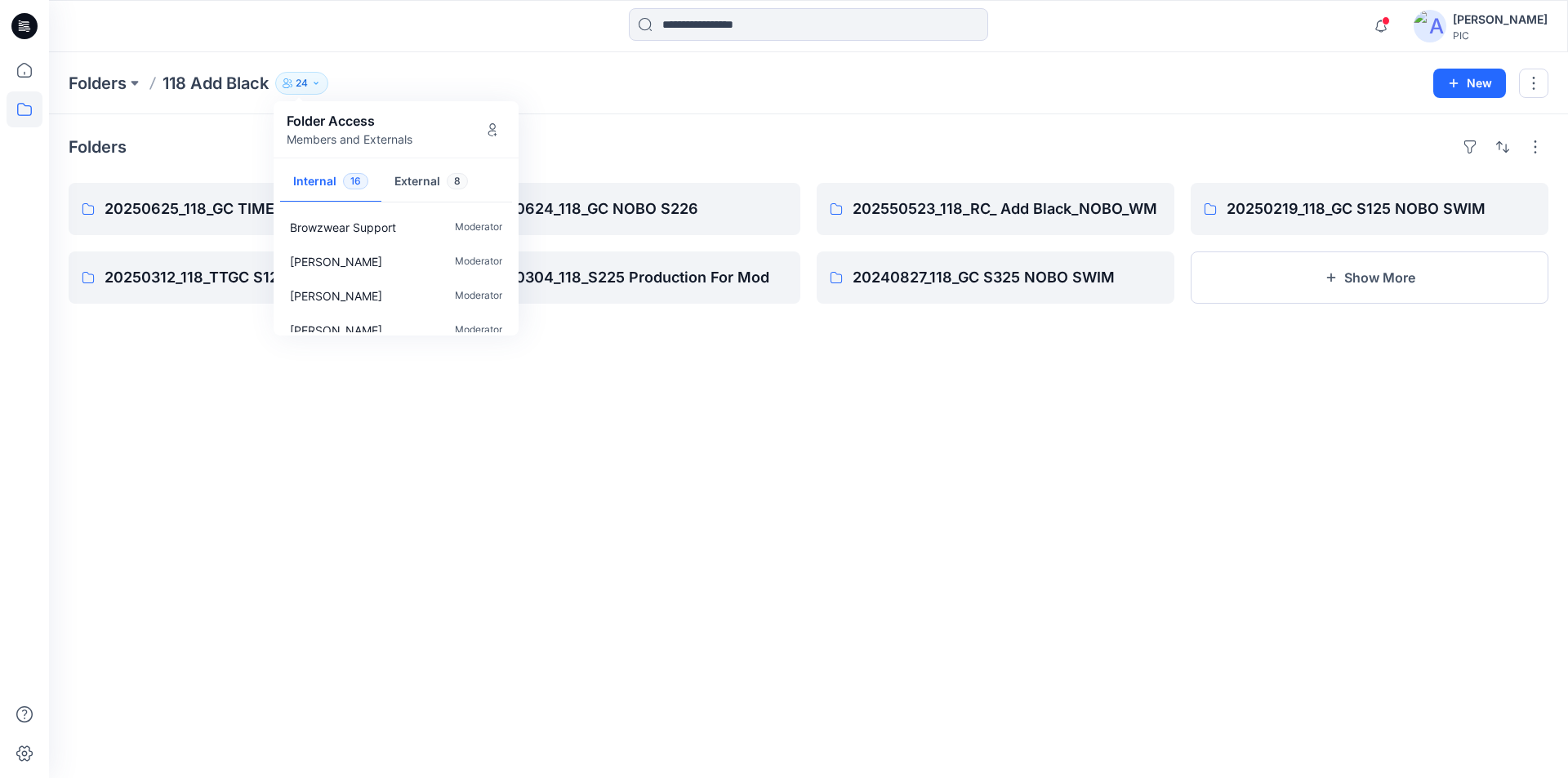
click at [800, 85] on div "Folders 118 Add Black 24 Folder Access Members and Externals Internal 16 Extern…" at bounding box center [744, 83] width 1352 height 23
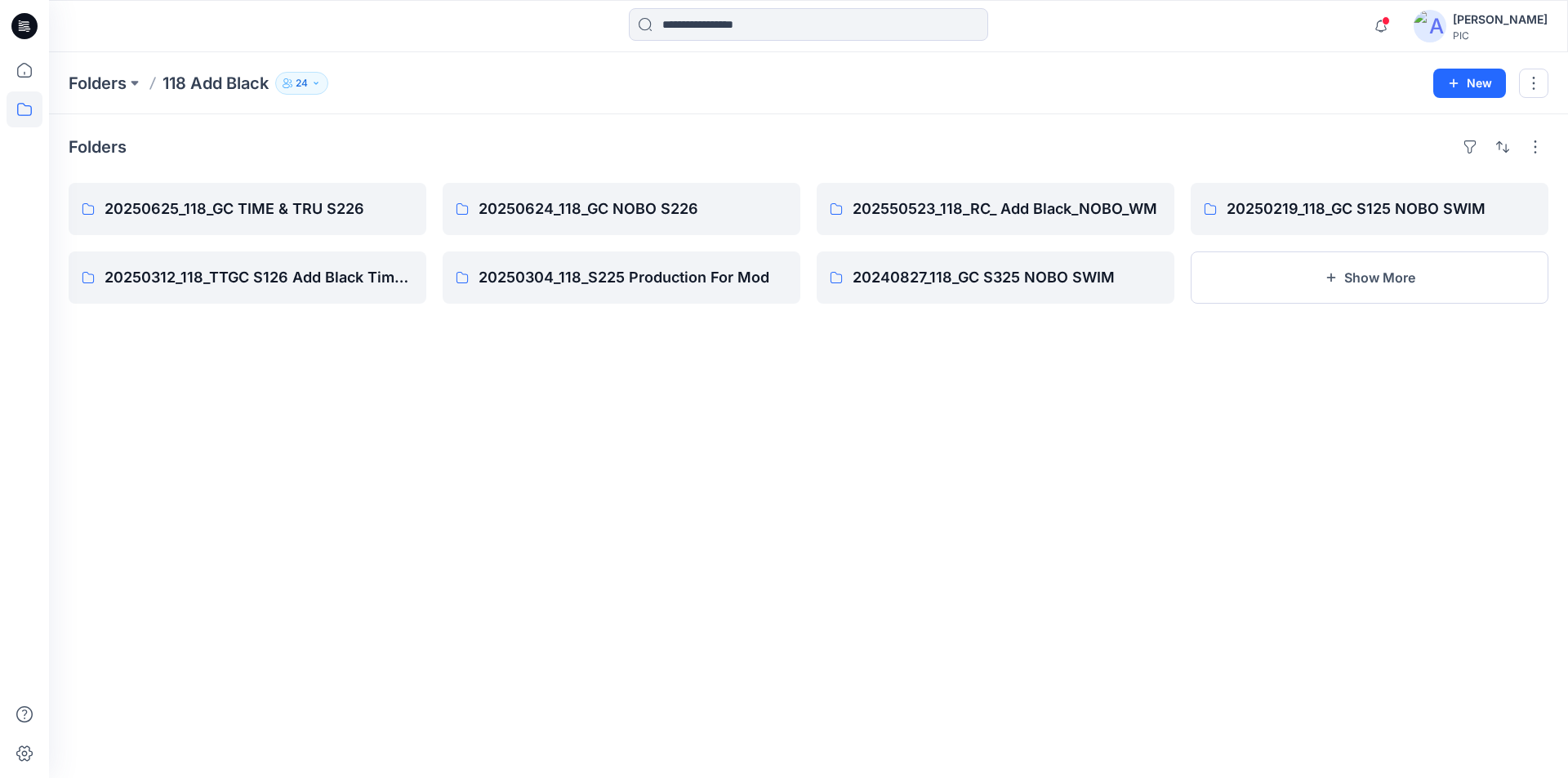
click at [1483, 23] on div "[PERSON_NAME]" at bounding box center [1499, 19] width 95 height 19
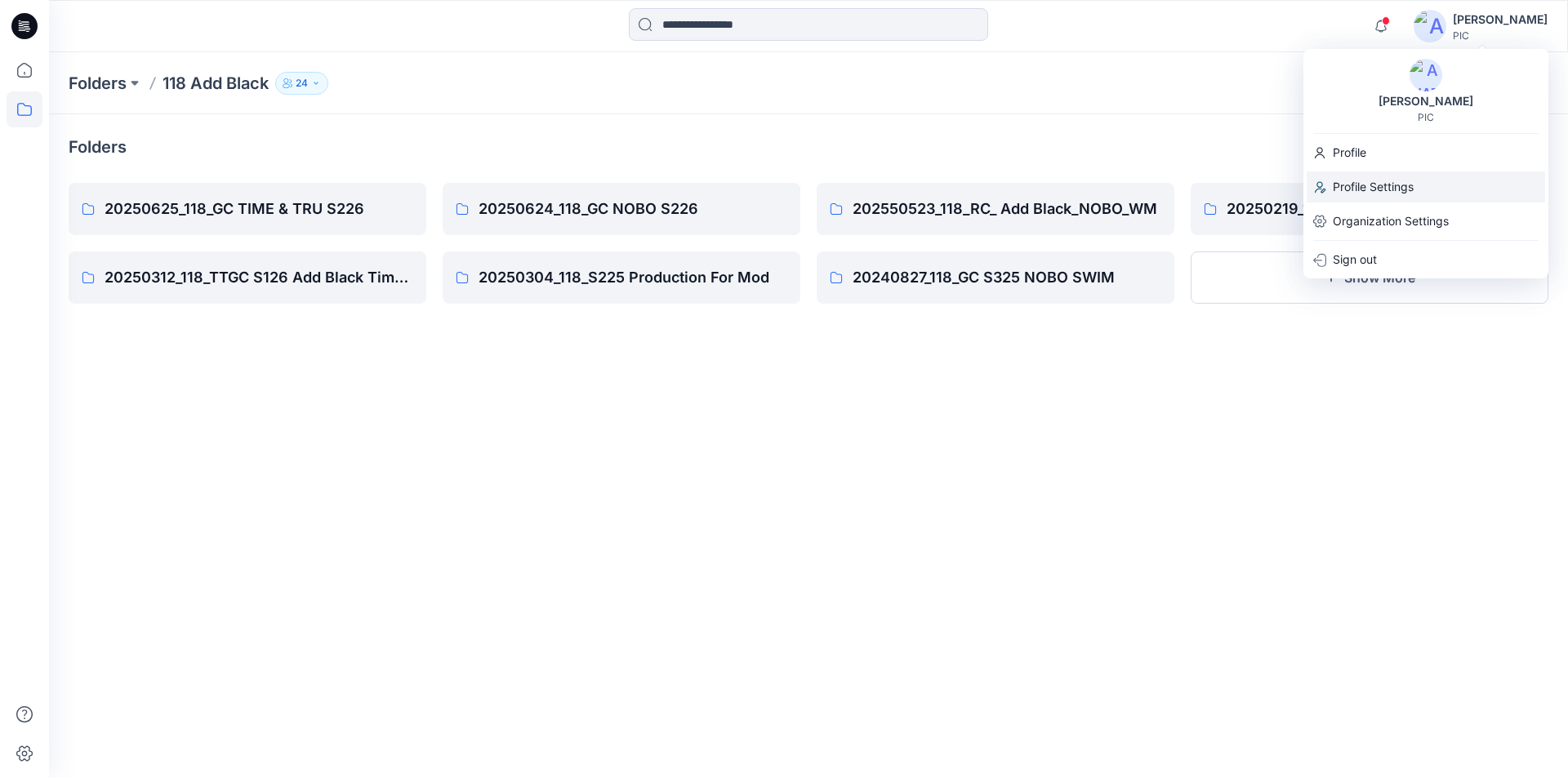
click at [1385, 186] on p "Profile Settings" at bounding box center [1373, 187] width 81 height 31
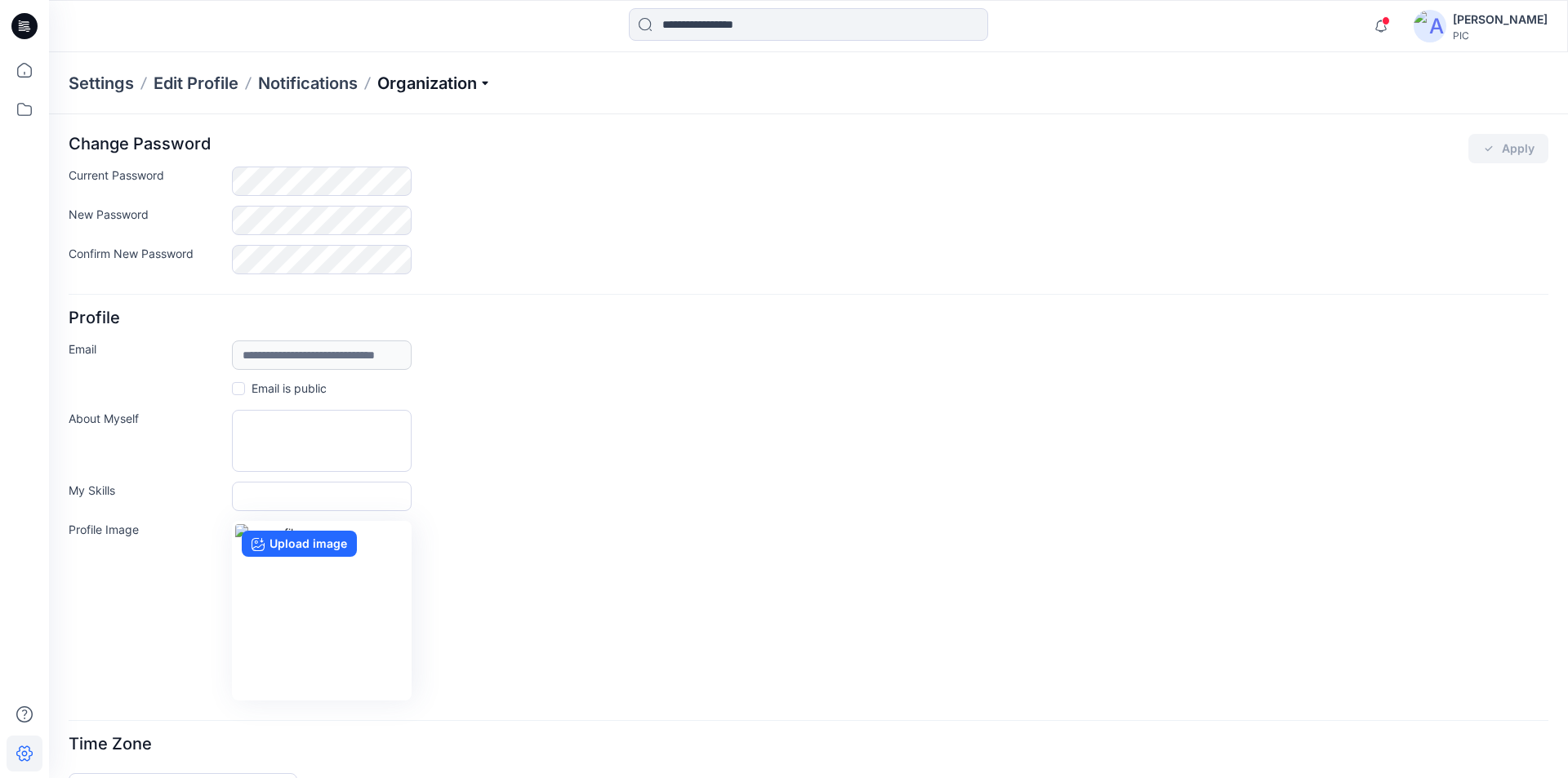
click at [485, 81] on p "Organization" at bounding box center [434, 83] width 114 height 23
click at [403, 119] on link "Add/Edit Users" at bounding box center [435, 121] width 238 height 33
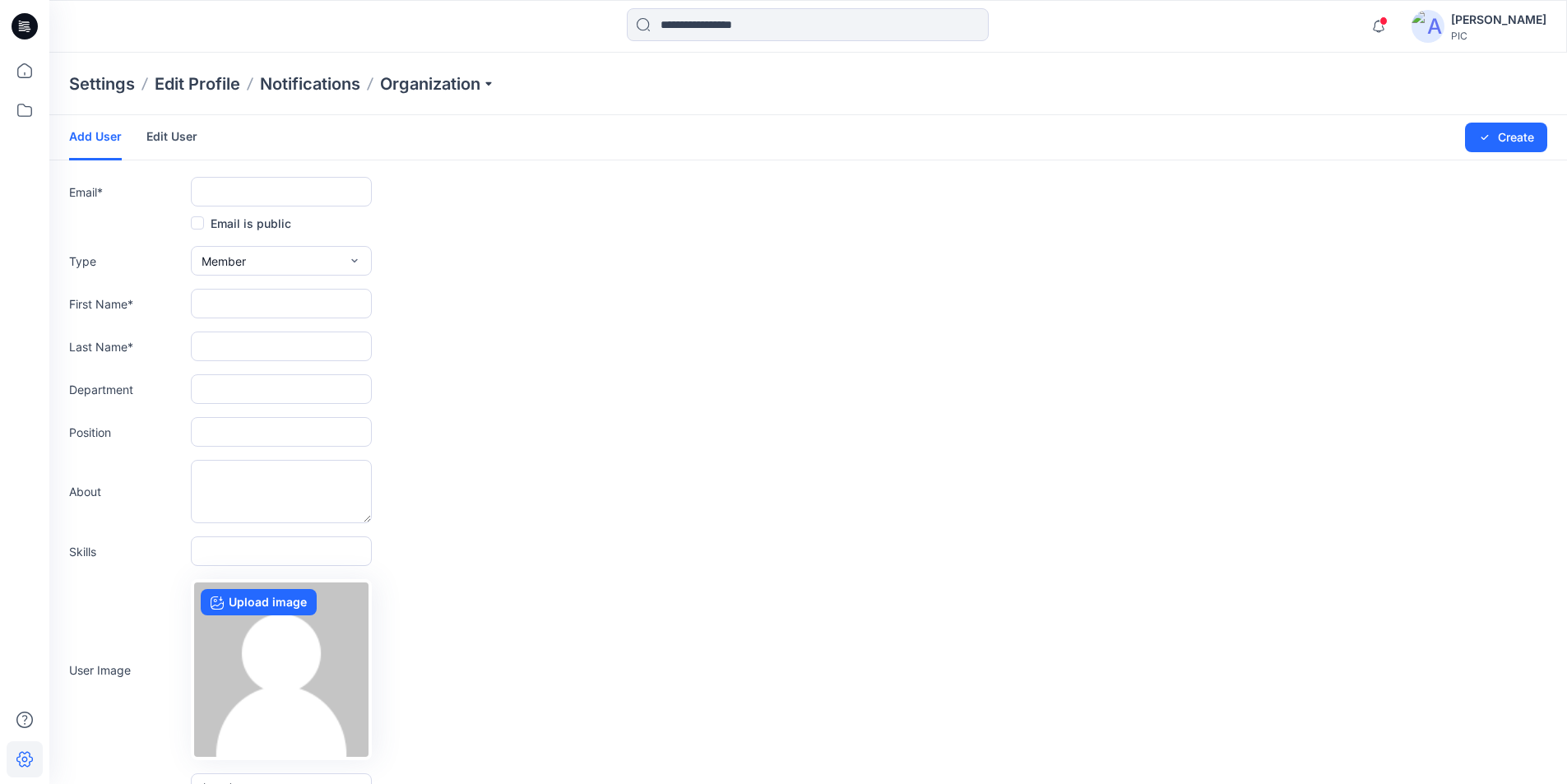
click at [179, 136] on link "Edit User" at bounding box center [171, 136] width 51 height 43
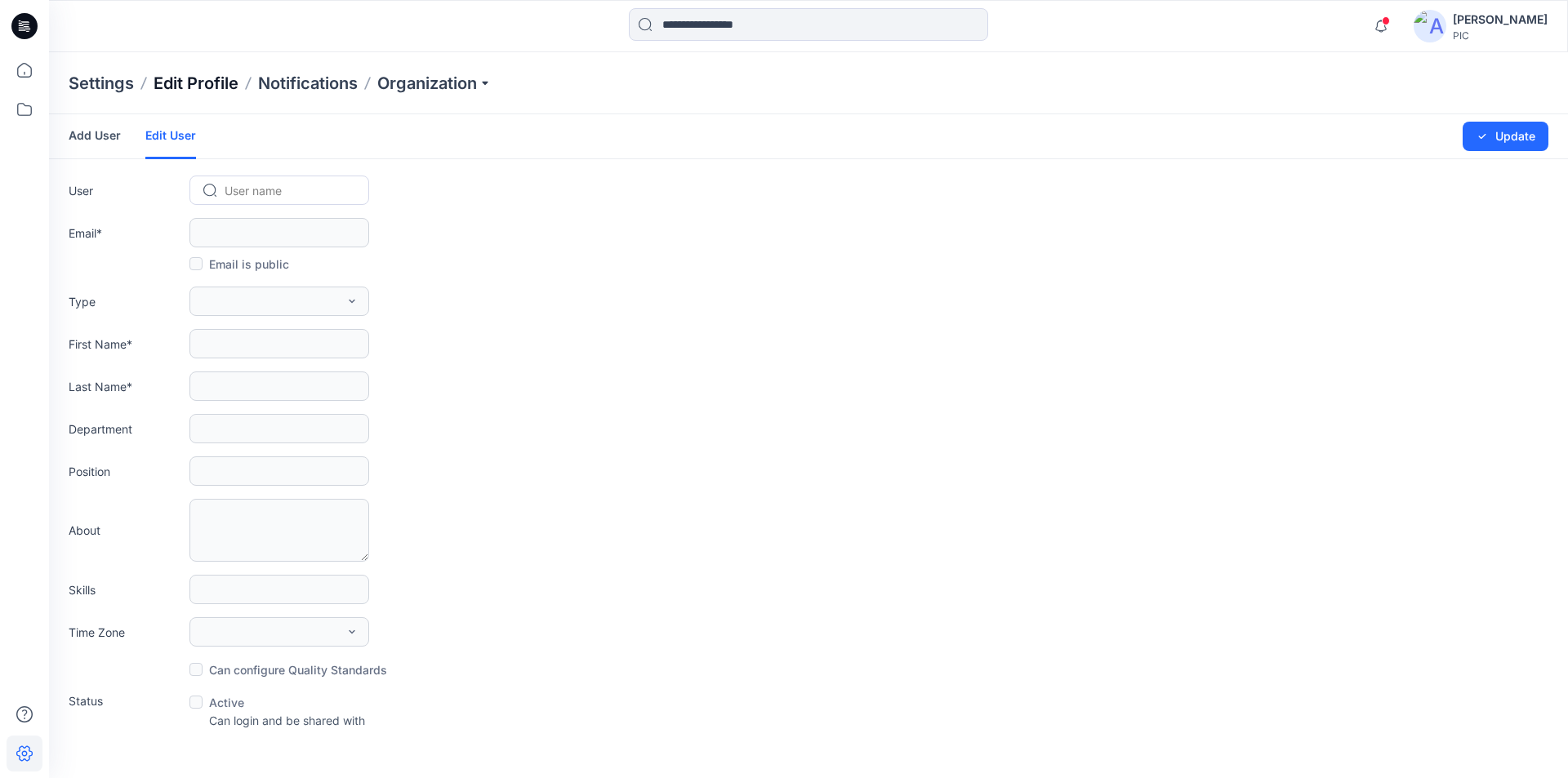
click at [187, 85] on p "Edit Profile" at bounding box center [196, 83] width 85 height 23
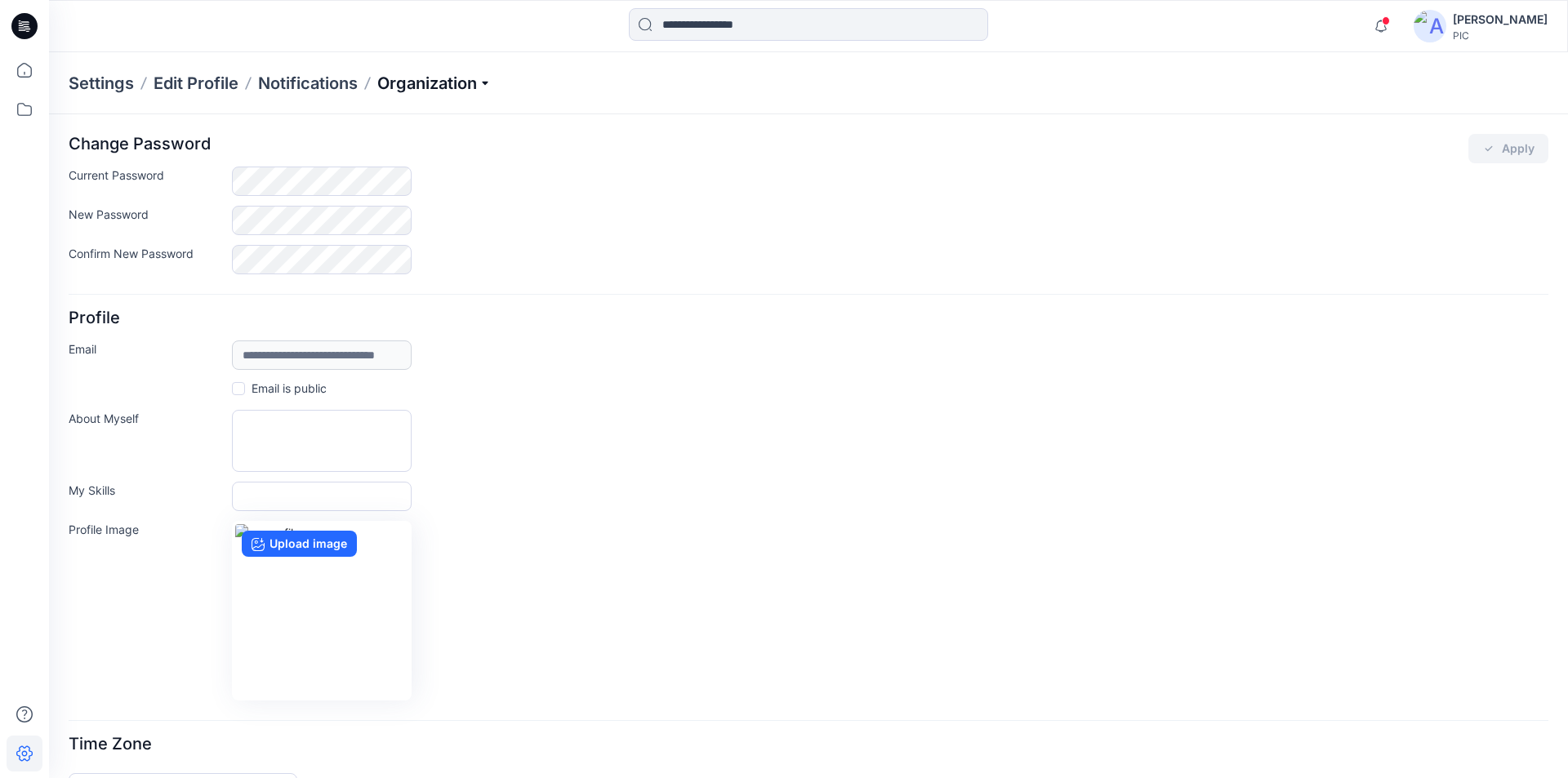
click at [485, 85] on p "Organization" at bounding box center [434, 83] width 114 height 23
click at [372, 120] on link "Add/Edit Users" at bounding box center [435, 121] width 238 height 33
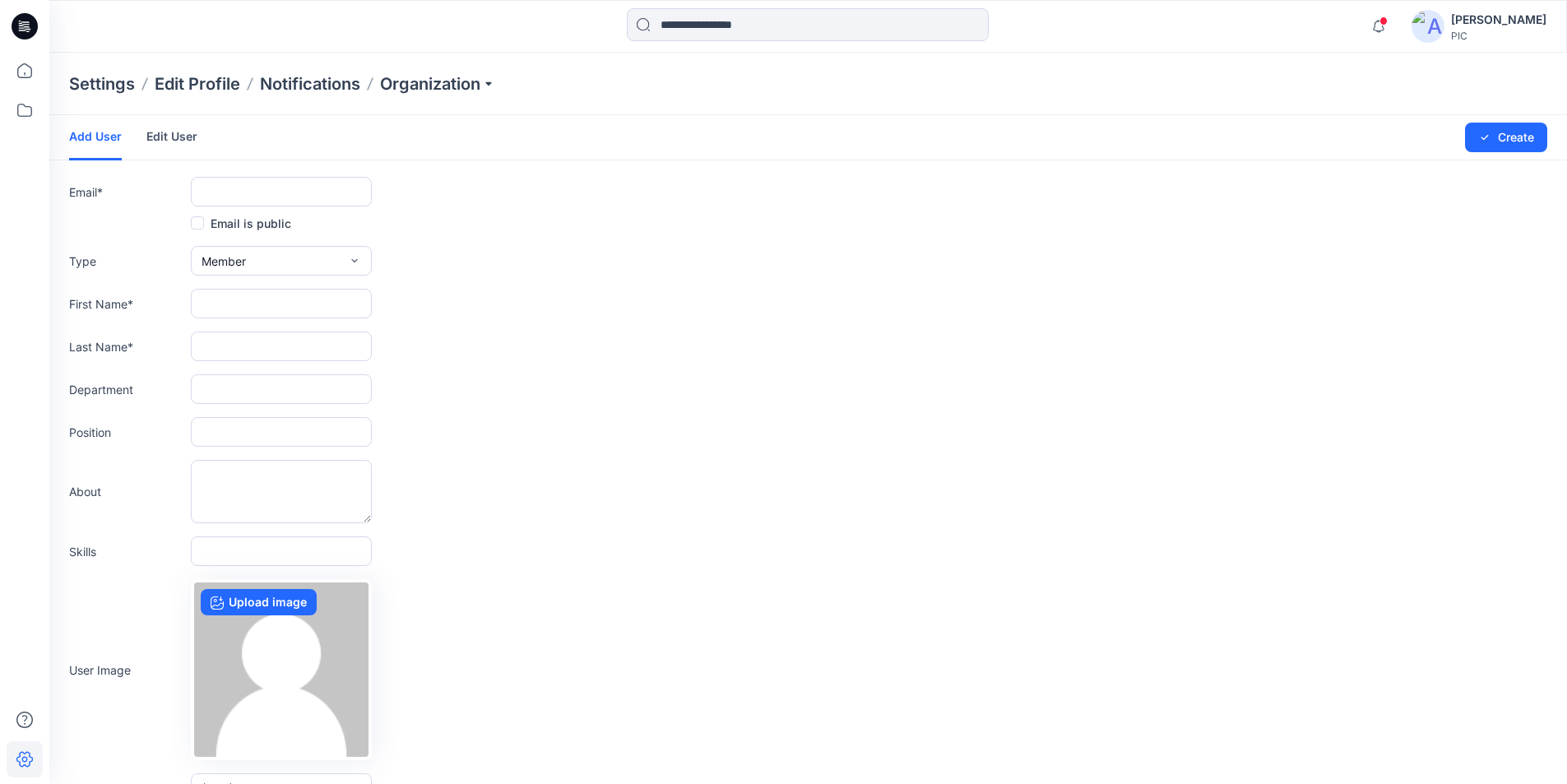
click at [177, 136] on link "Edit User" at bounding box center [171, 136] width 51 height 43
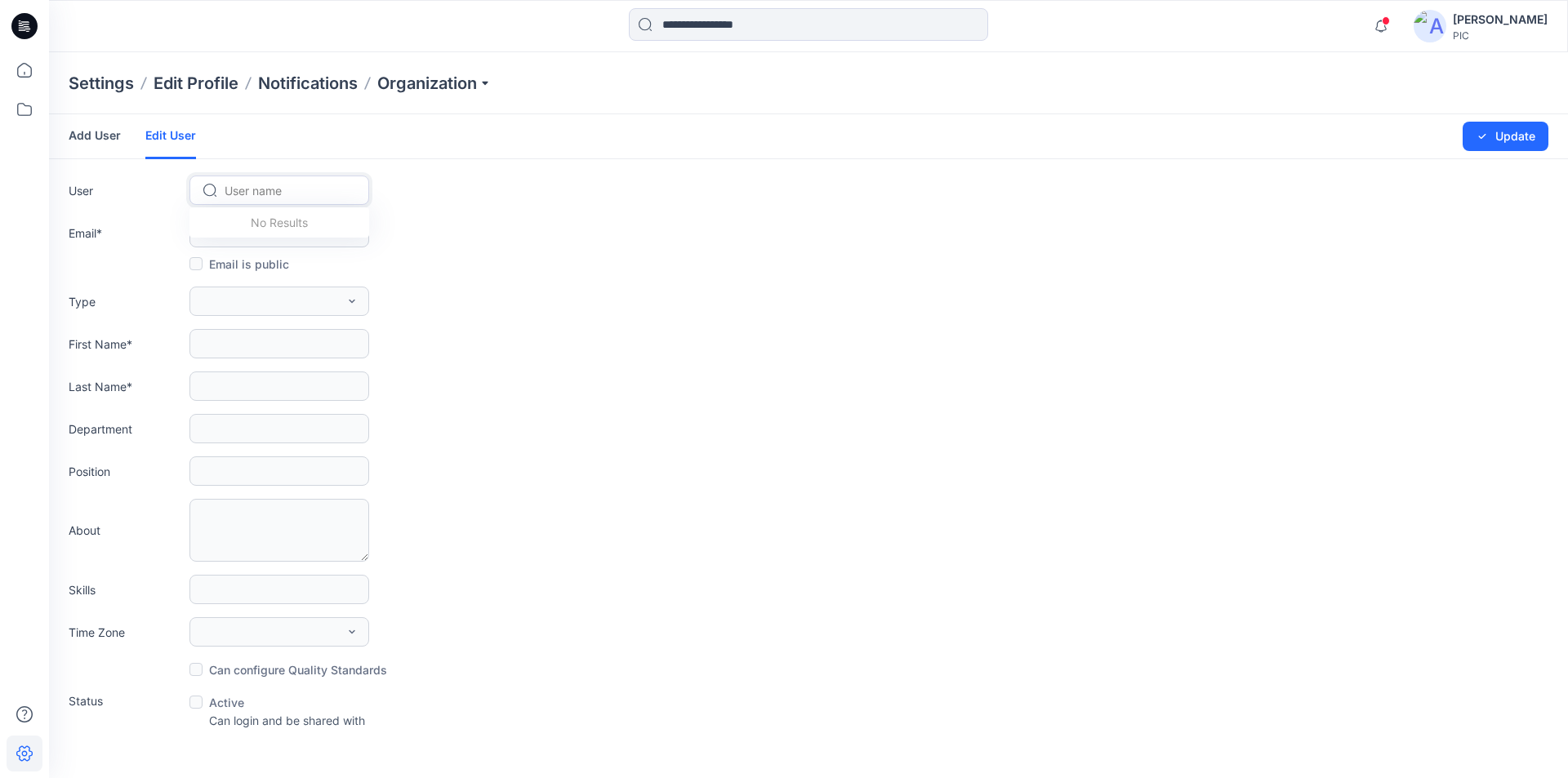
click at [277, 188] on div at bounding box center [289, 190] width 129 height 20
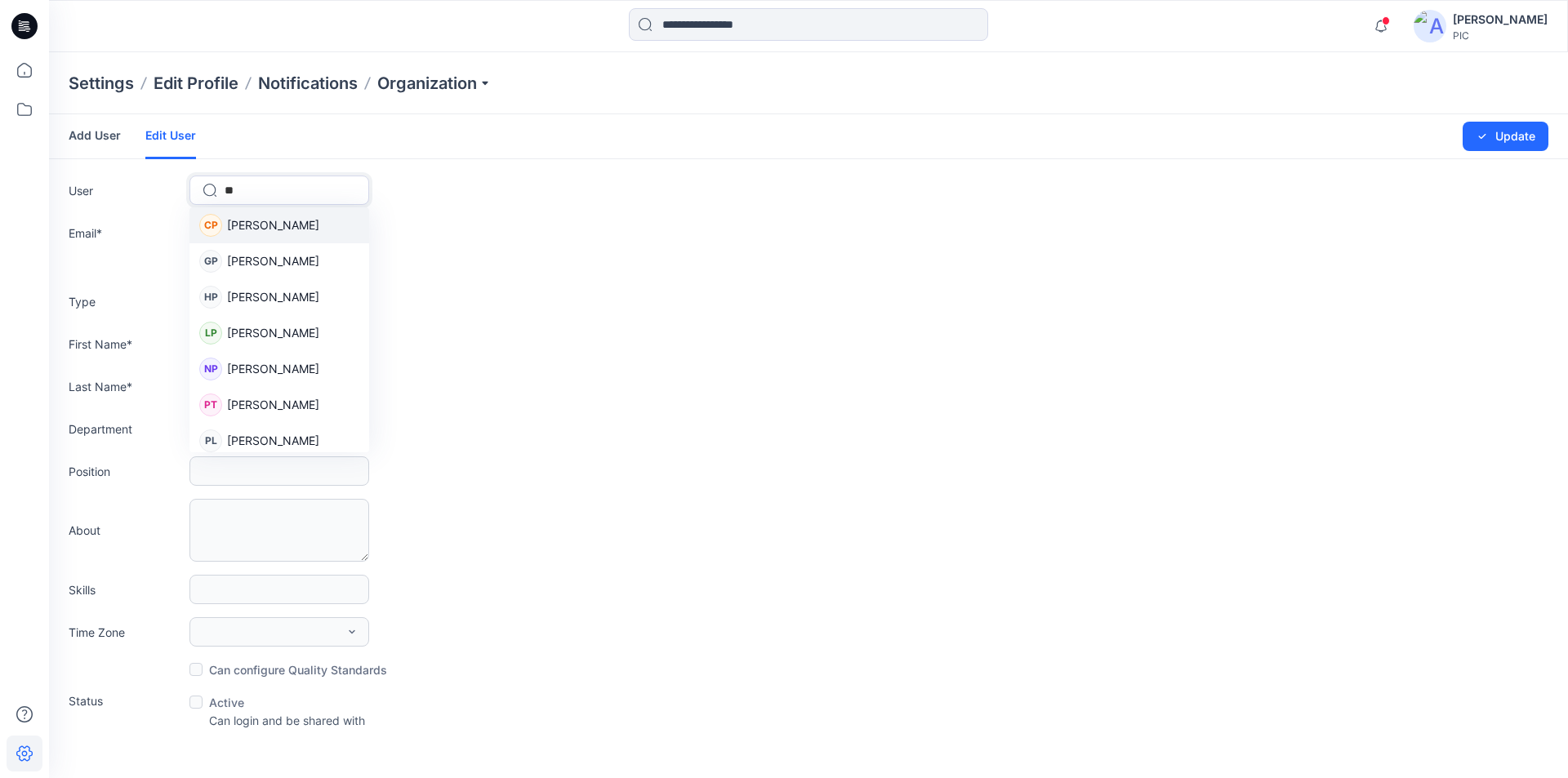
type input "***"
click at [298, 230] on span "[PERSON_NAME]" at bounding box center [273, 224] width 92 height 17
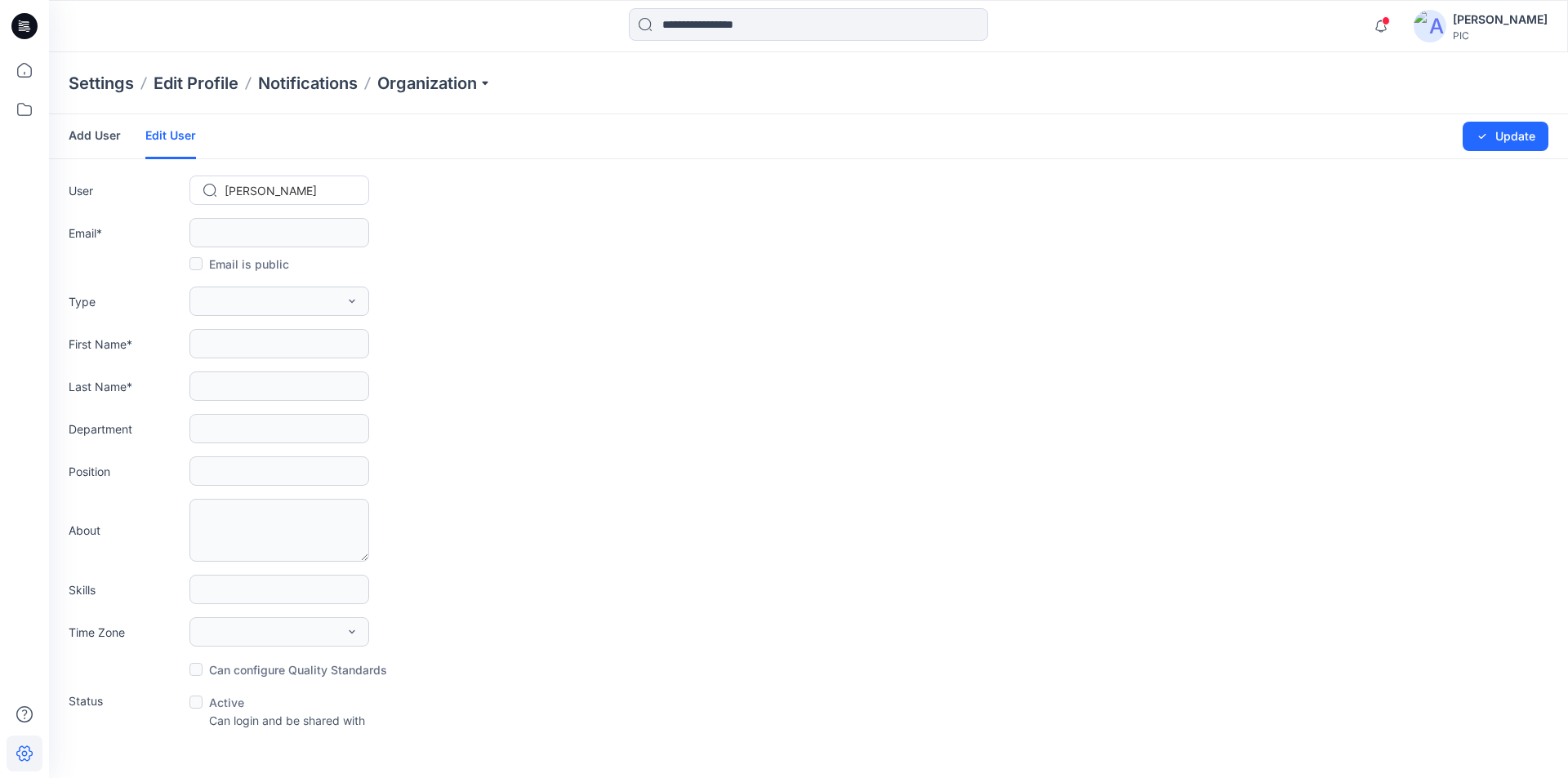
type input "**********"
type input "********"
type input "******"
type input "***"
type input "**********"
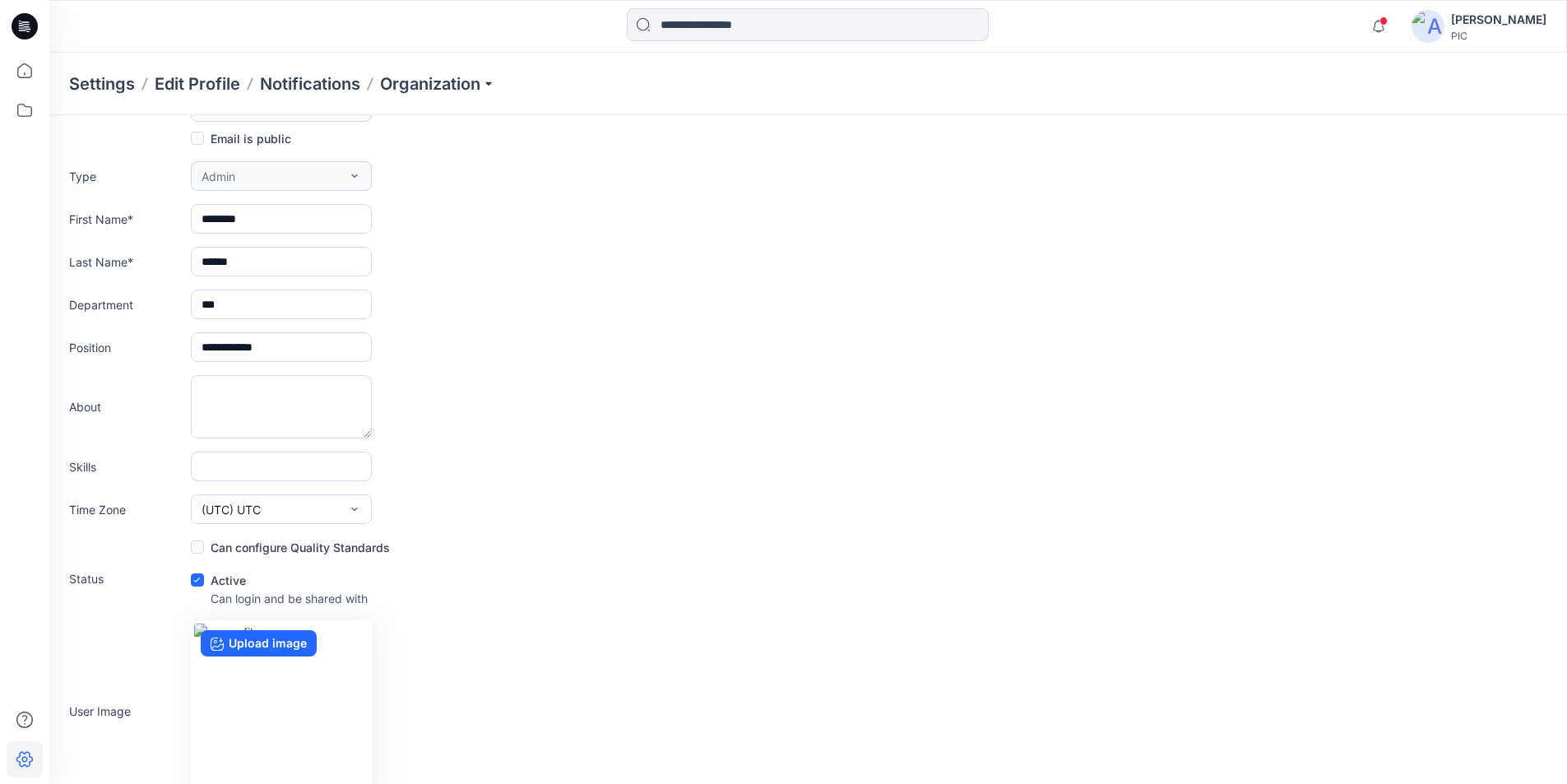
scroll to position [154, 0]
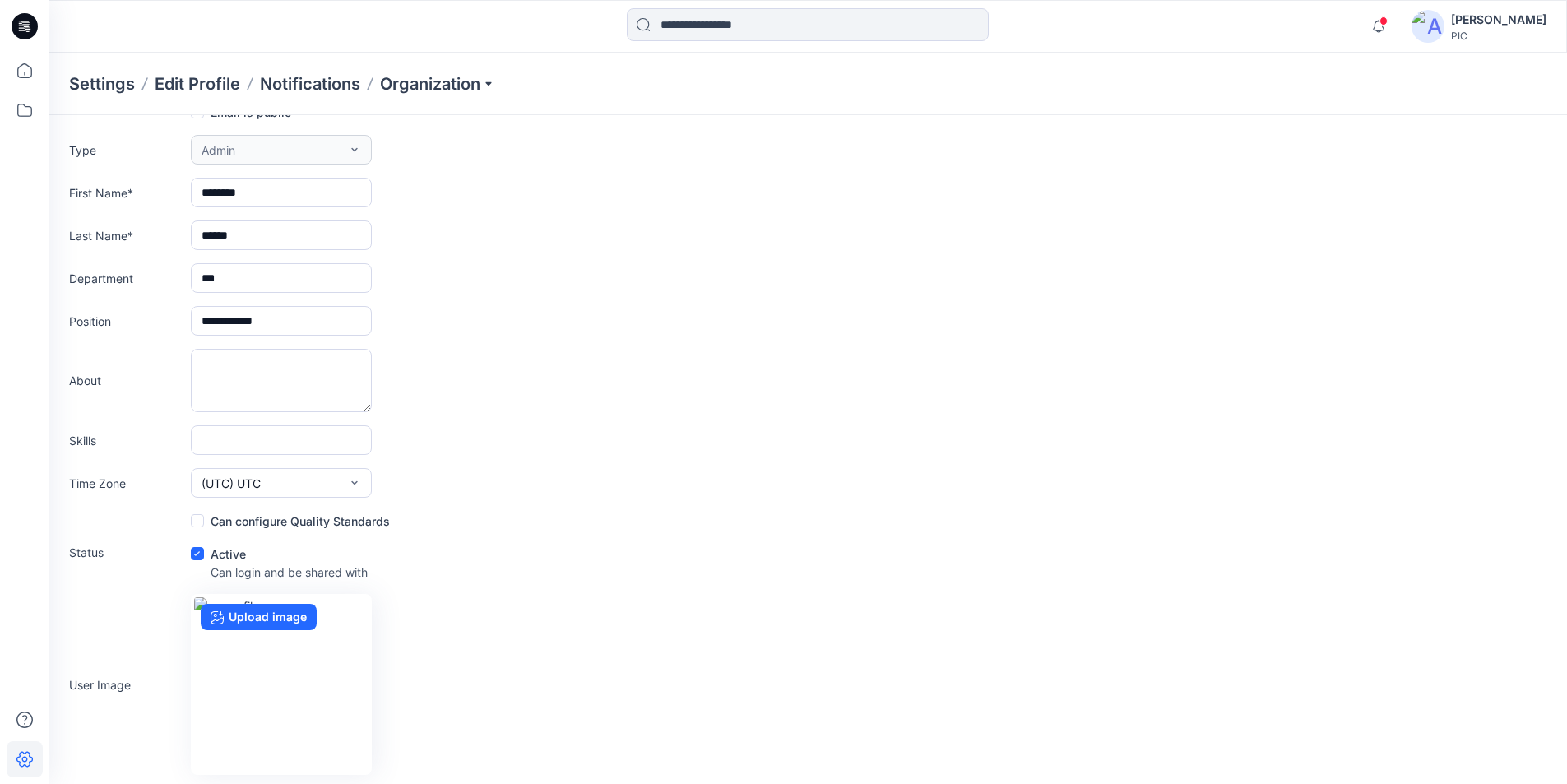
click at [195, 520] on span at bounding box center [197, 520] width 13 height 13
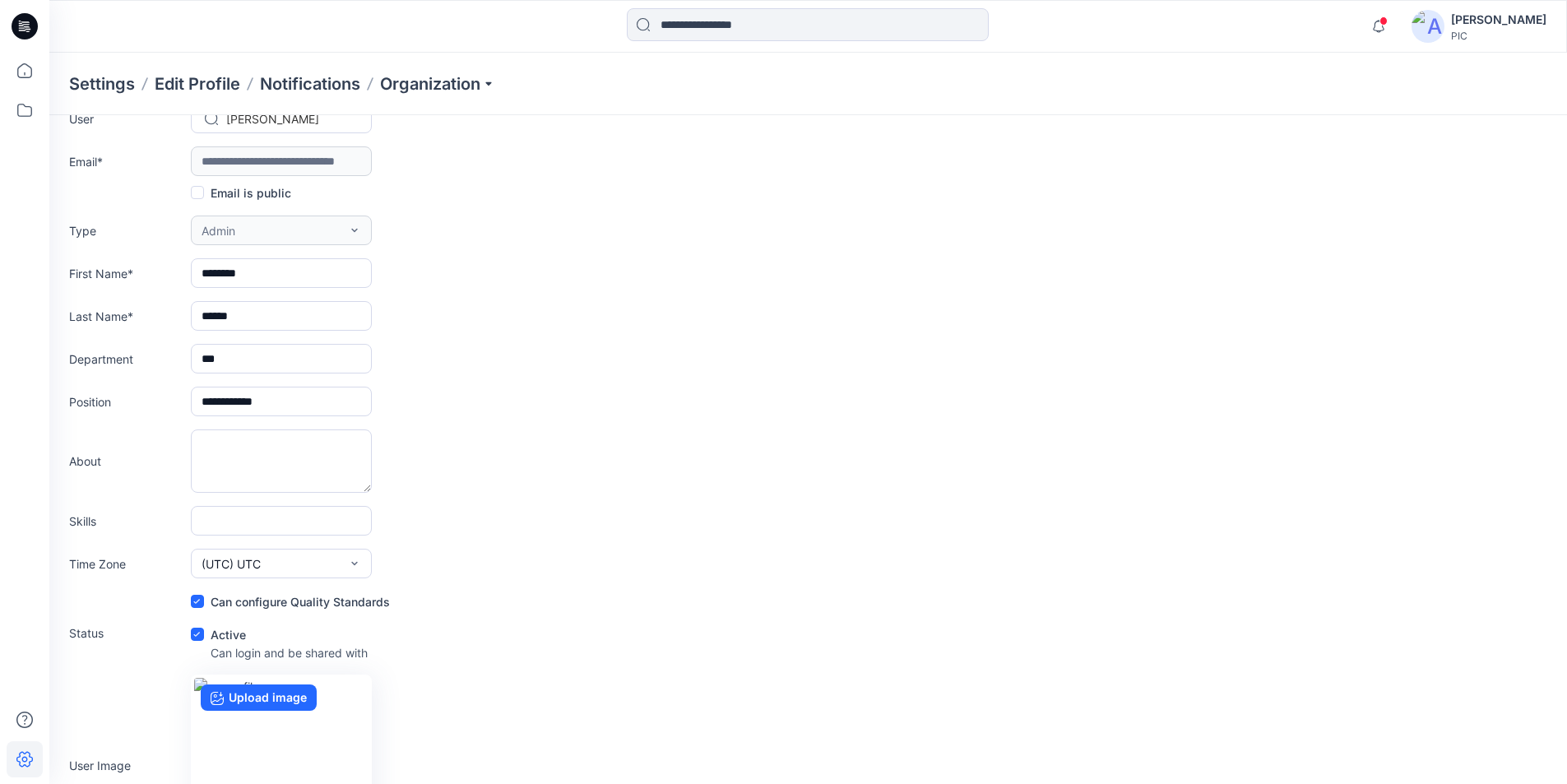
scroll to position [0, 0]
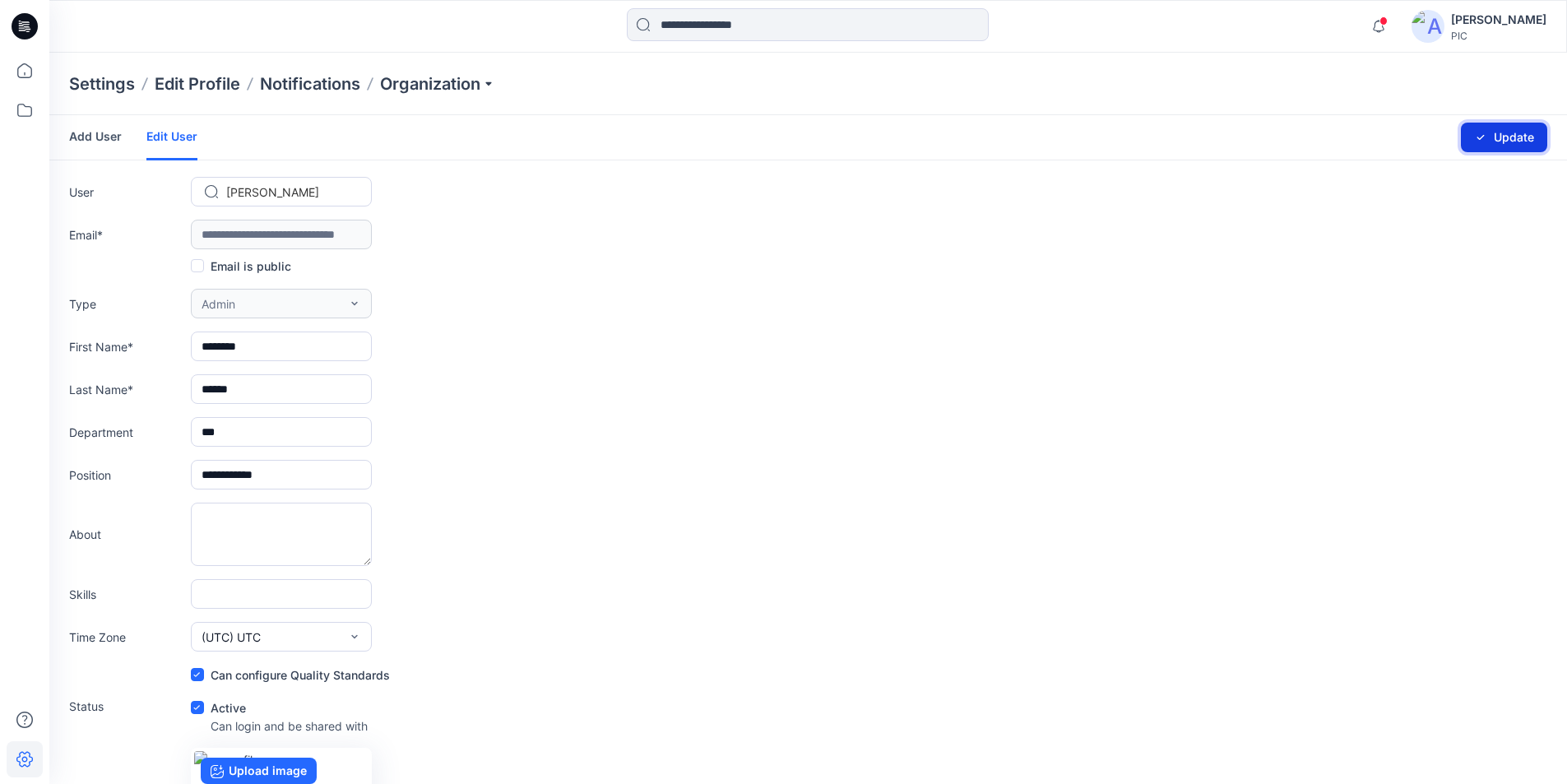
click at [1511, 137] on button "Update" at bounding box center [1504, 137] width 86 height 30
click at [28, 31] on icon at bounding box center [24, 26] width 26 height 26
